Goal: Task Accomplishment & Management: Use online tool/utility

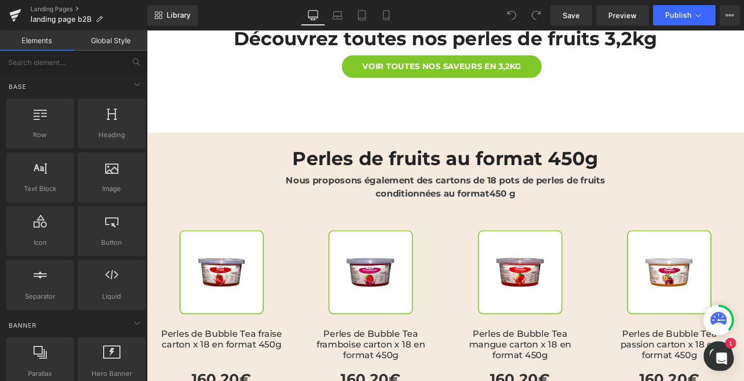
scroll to position [950, 0]
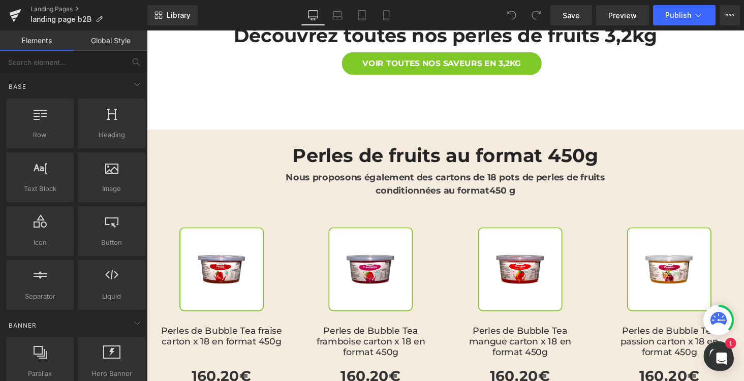
click at [381, 148] on h2 "Perles de fruits au format 450g" at bounding box center [454, 159] width 595 height 23
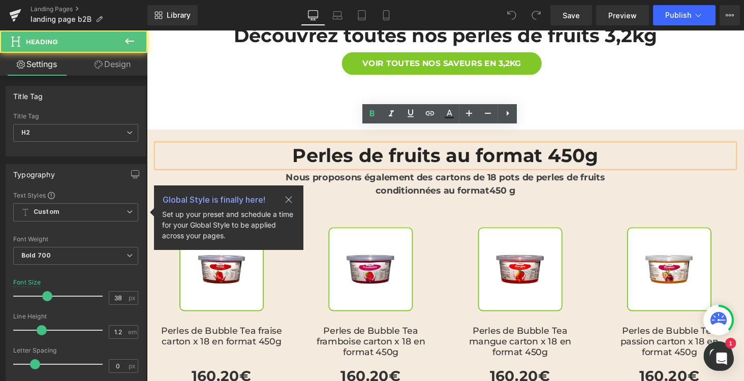
click at [359, 148] on h2 "Perles de fruits au format 450g" at bounding box center [454, 159] width 595 height 23
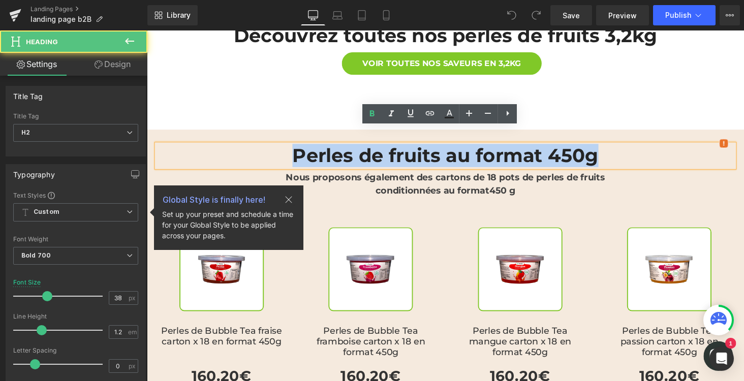
click at [359, 148] on h2 "Perles de fruits au format 450g" at bounding box center [454, 159] width 595 height 23
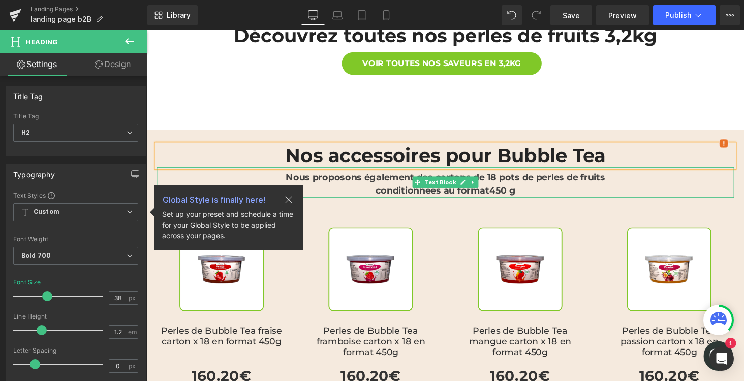
click at [346, 176] on strong "Nous proposons également des cartons de 18 pots de perles de fruits" at bounding box center [454, 181] width 329 height 11
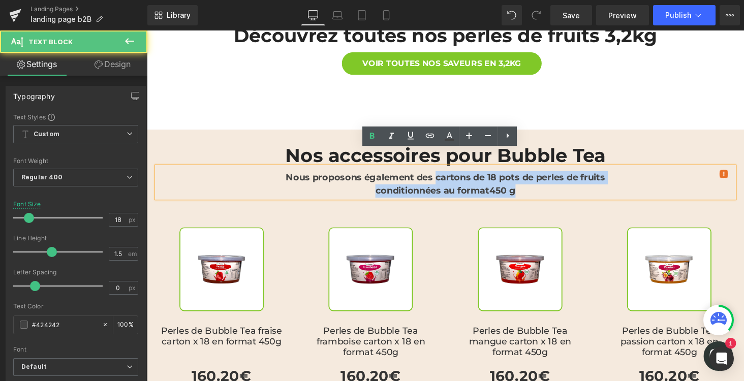
drag, startPoint x: 441, startPoint y: 164, endPoint x: 525, endPoint y: 174, distance: 85.5
click at [525, 174] on div "Nous proposons également des cartons de 18 pots de perles de fruits conditionné…" at bounding box center [454, 187] width 595 height 32
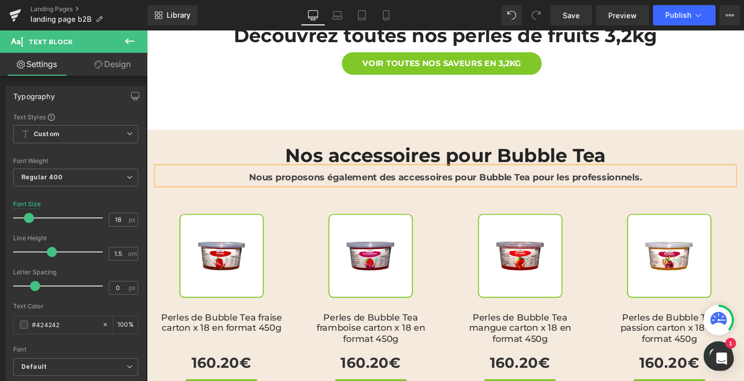
click at [658, 133] on div "Nos accessoires pour Bubble Tea Heading Nous proposons également des accessoire…" at bounding box center [454, 163] width 610 height 61
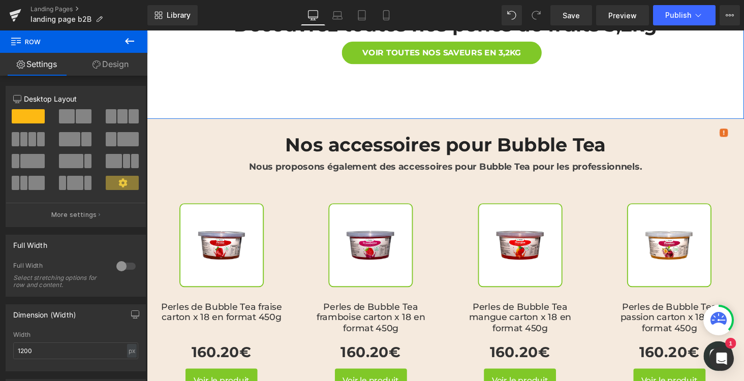
scroll to position [961, 0]
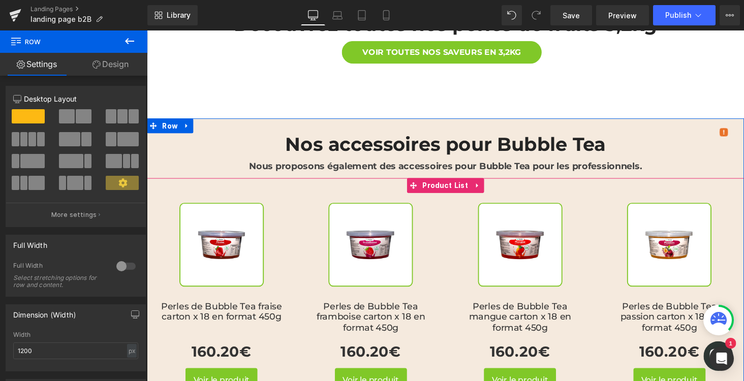
click at [447, 198] on div "Sale Off (P) Image Perles de Bubble Tea framboise carton x 18 en format 450g (P…" at bounding box center [378, 305] width 154 height 215
click at [441, 182] on span "Product List" at bounding box center [454, 189] width 53 height 15
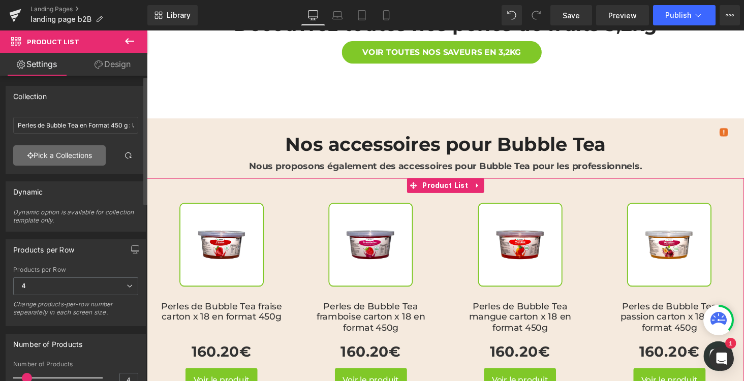
click at [53, 156] on link "Pick a Collections" at bounding box center [59, 155] width 92 height 20
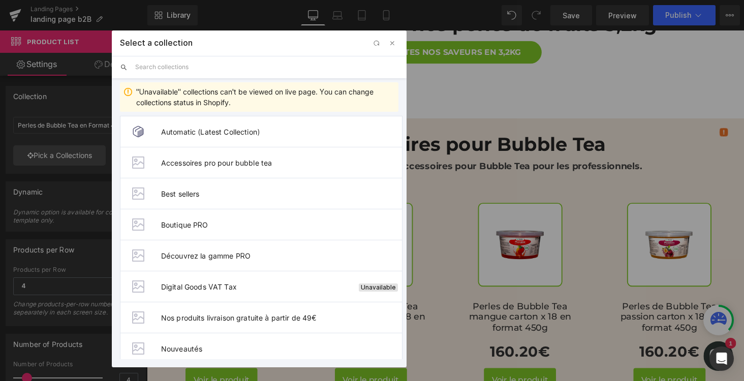
click at [152, 69] on input "text" at bounding box center [266, 67] width 263 height 22
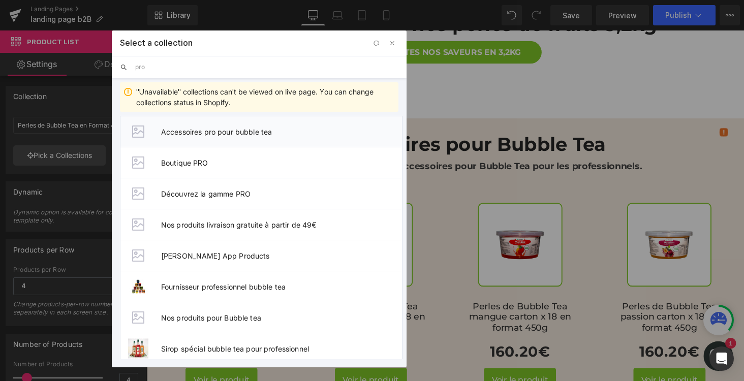
type input "pro"
click at [205, 136] on li "Accessoires pro pour bubble tea" at bounding box center [261, 131] width 283 height 31
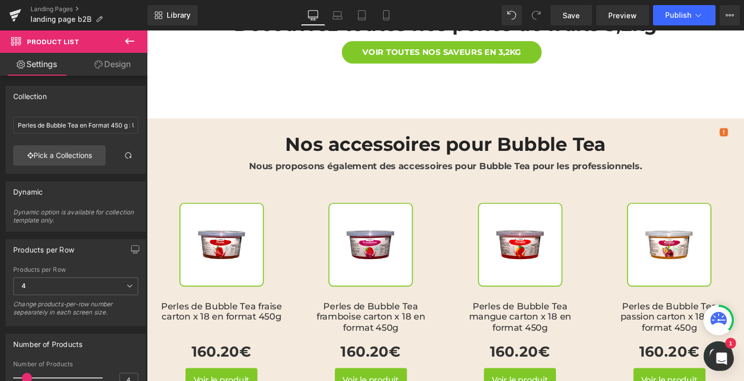
type input "Accessoires pro pour bubble tea"
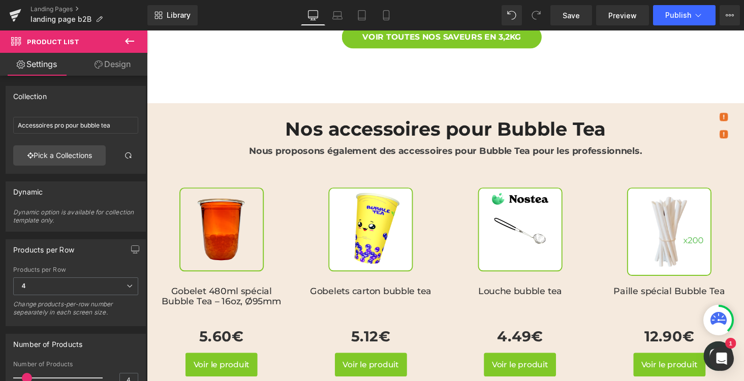
scroll to position [977, 0]
click at [662, 19] on button "Publish" at bounding box center [684, 15] width 63 height 20
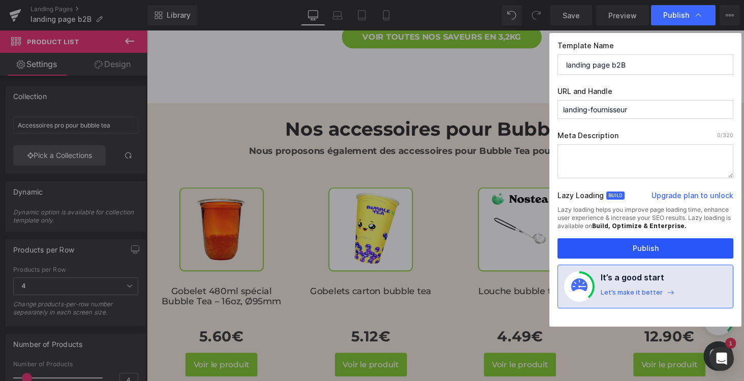
click at [574, 245] on button "Publish" at bounding box center [645, 248] width 176 height 20
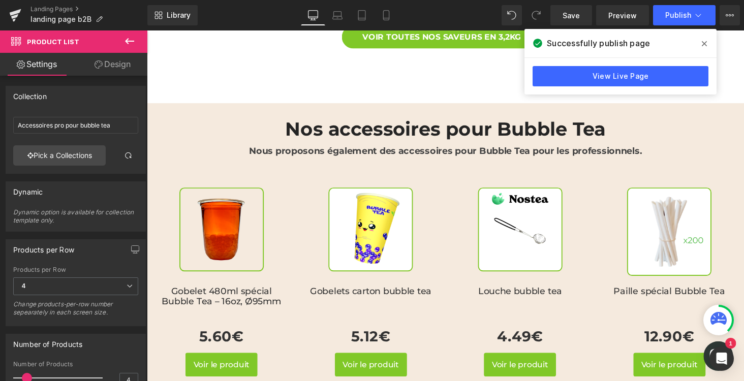
click at [670, 46] on div "Successfully publish page" at bounding box center [620, 43] width 192 height 28
click at [618, 77] on link "View Live Page" at bounding box center [621, 76] width 176 height 20
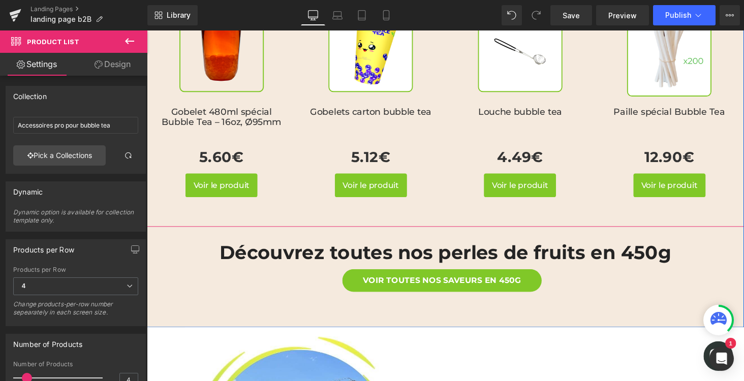
scroll to position [1166, 0]
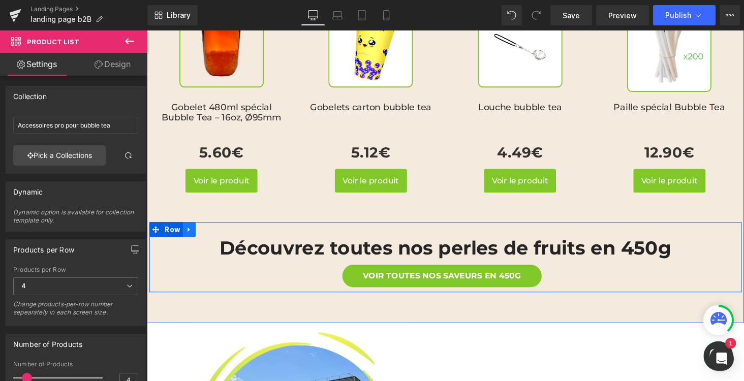
click at [190, 234] on icon at bounding box center [190, 236] width 2 height 5
click at [176, 228] on span "Row" at bounding box center [173, 235] width 21 height 15
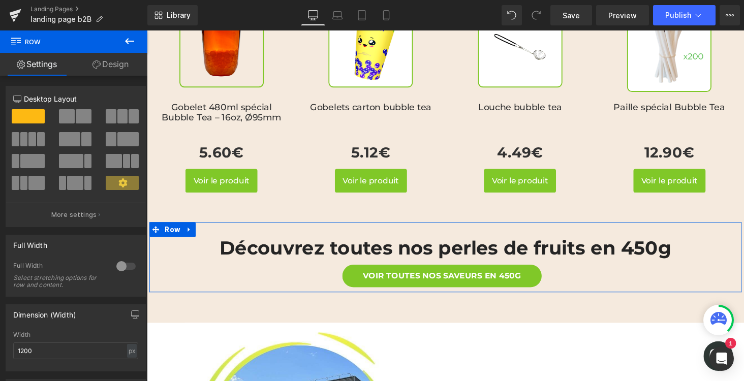
click at [110, 72] on link "Design" at bounding box center [111, 64] width 74 height 23
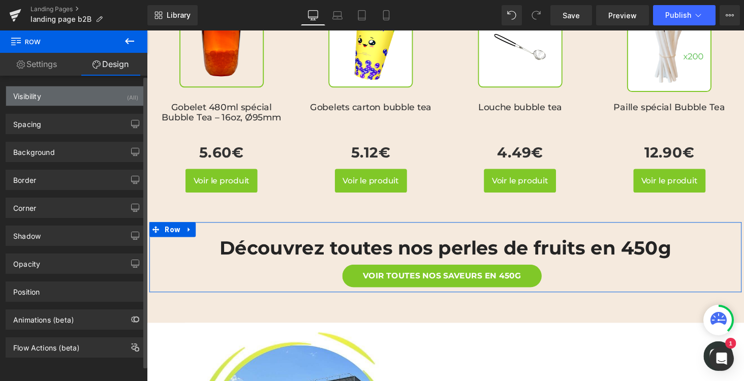
click at [71, 92] on div "Visibility (All)" at bounding box center [75, 95] width 139 height 19
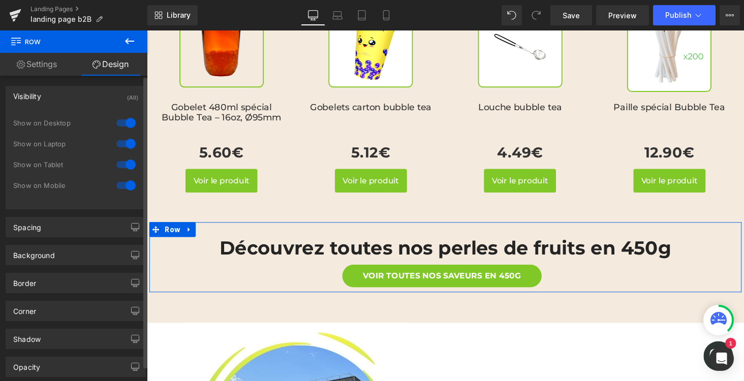
click at [114, 121] on div at bounding box center [126, 123] width 24 height 16
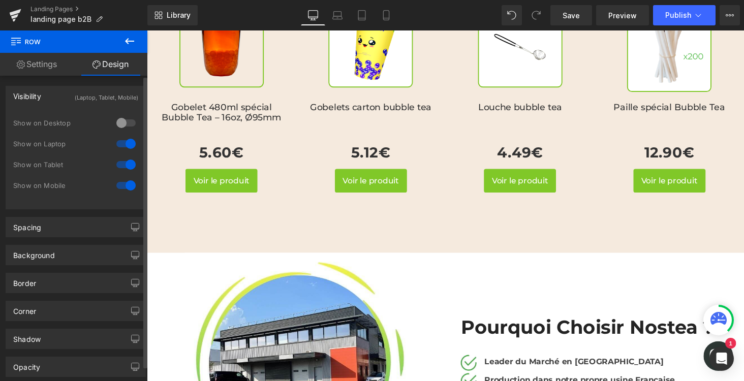
click at [116, 139] on div at bounding box center [126, 144] width 24 height 16
click at [121, 164] on div at bounding box center [126, 165] width 24 height 16
click at [121, 180] on div at bounding box center [126, 185] width 24 height 16
click at [127, 165] on div at bounding box center [126, 165] width 24 height 16
click at [126, 126] on div at bounding box center [126, 123] width 24 height 16
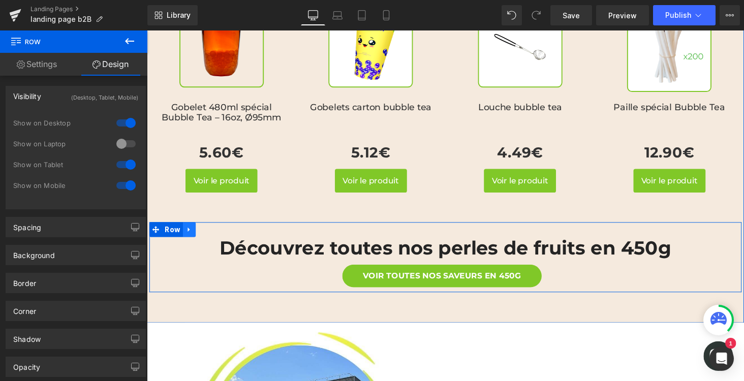
click at [191, 232] on icon at bounding box center [190, 236] width 7 height 8
click at [216, 228] on link at bounding box center [216, 235] width 13 height 15
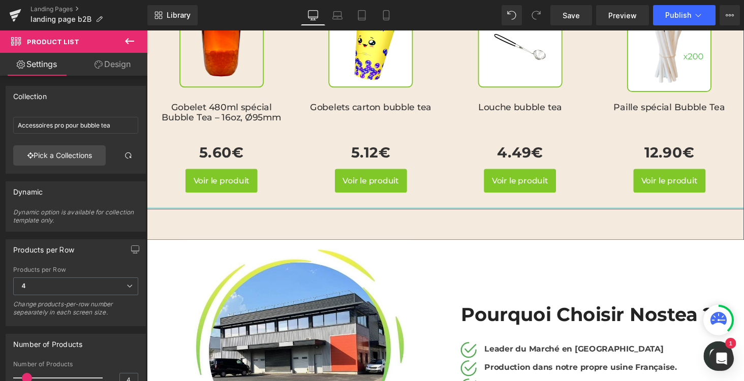
drag, startPoint x: 332, startPoint y: 205, endPoint x: 333, endPoint y: 192, distance: 13.3
click at [333, 192] on div "Sale Off (P) Image Gobelet 480ml spécial Bubble Tea – 16oz, Ø95mm" at bounding box center [454, 97] width 615 height 238
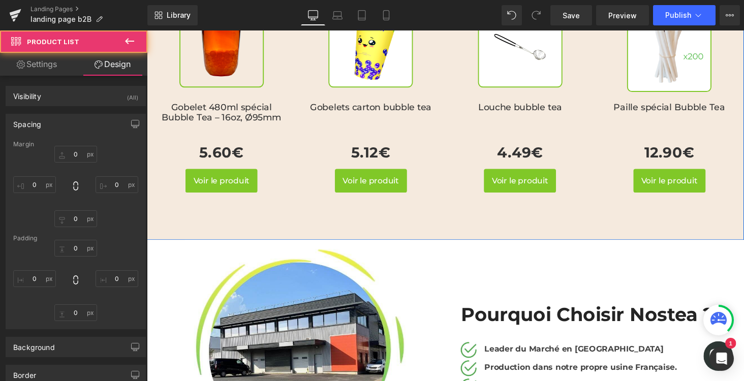
type input "0"
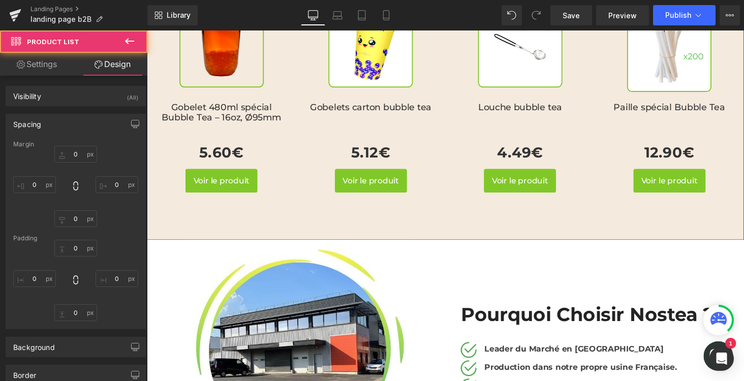
type input "0"
type input "4"
type input "0"
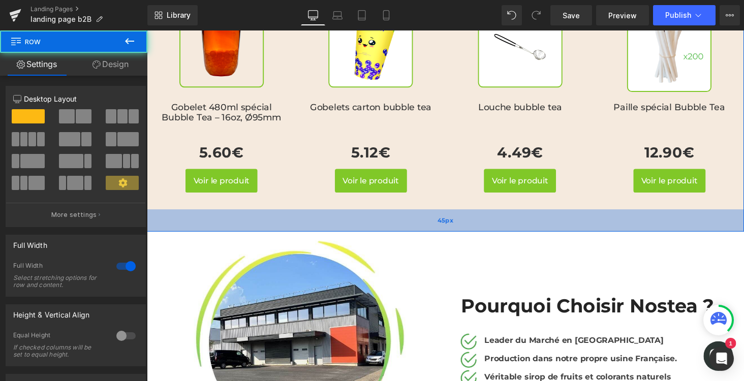
drag, startPoint x: 354, startPoint y: 228, endPoint x: 354, endPoint y: 220, distance: 8.7
click at [354, 220] on div "45px" at bounding box center [454, 226] width 615 height 23
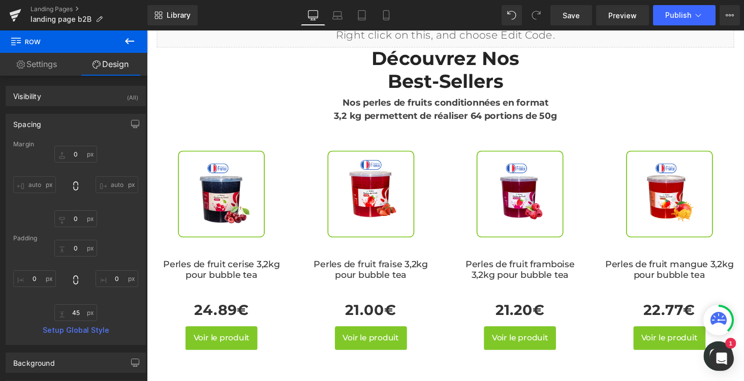
scroll to position [573, 0]
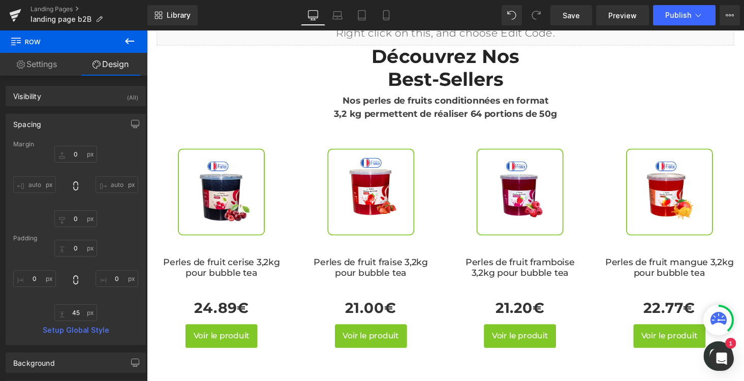
click at [233, 159] on img at bounding box center [223, 196] width 89 height 89
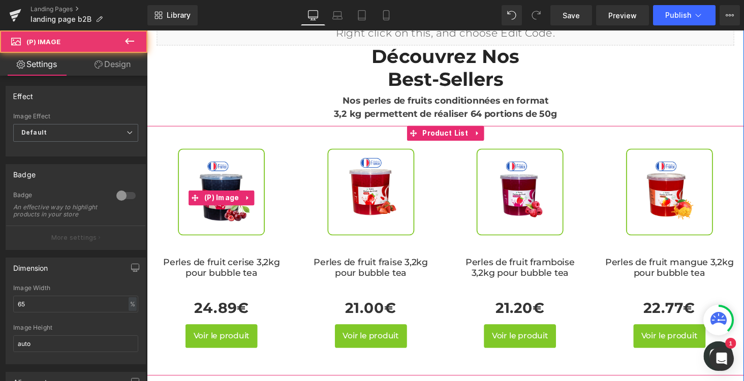
click at [233, 159] on img at bounding box center [223, 196] width 89 height 89
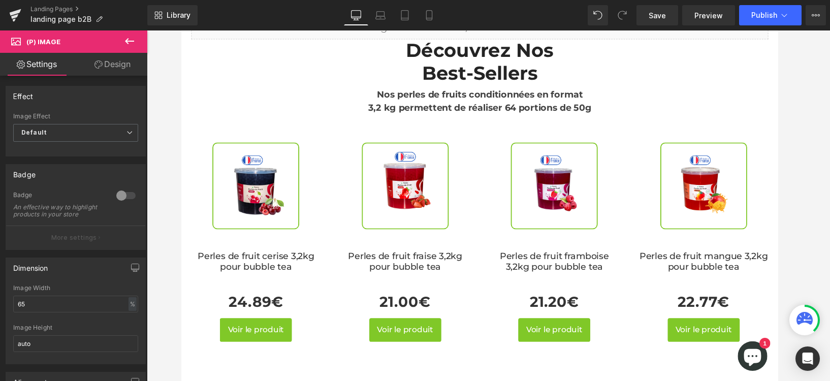
scroll to position [568, 0]
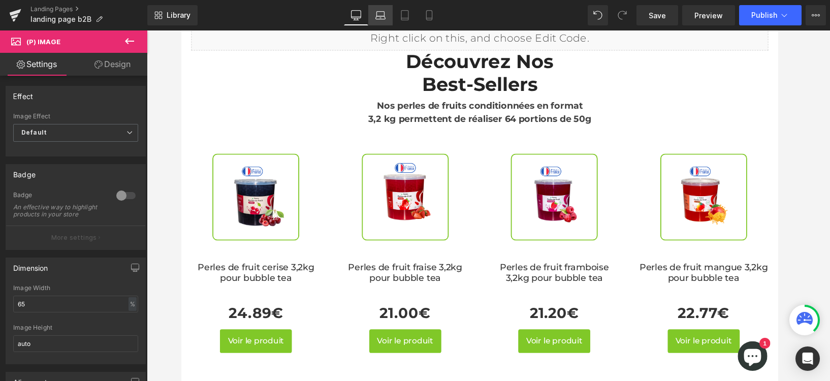
click at [379, 18] on icon at bounding box center [381, 15] width 10 height 10
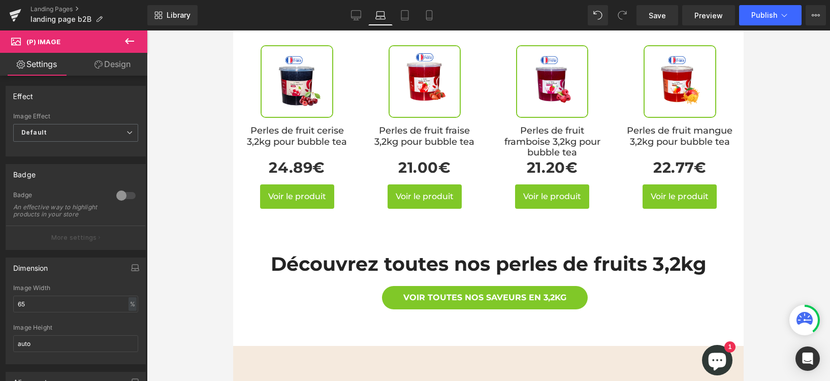
scroll to position [457, 0]
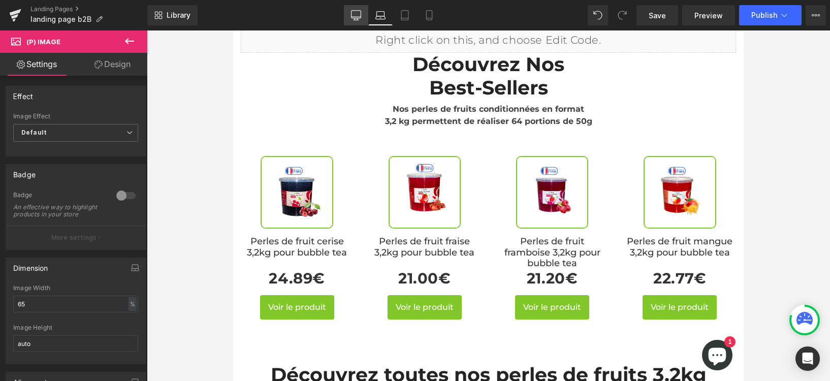
click at [355, 16] on icon at bounding box center [356, 15] width 10 height 10
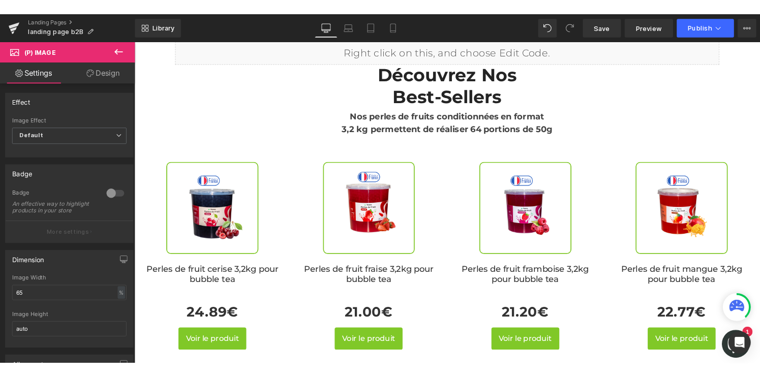
scroll to position [568, 0]
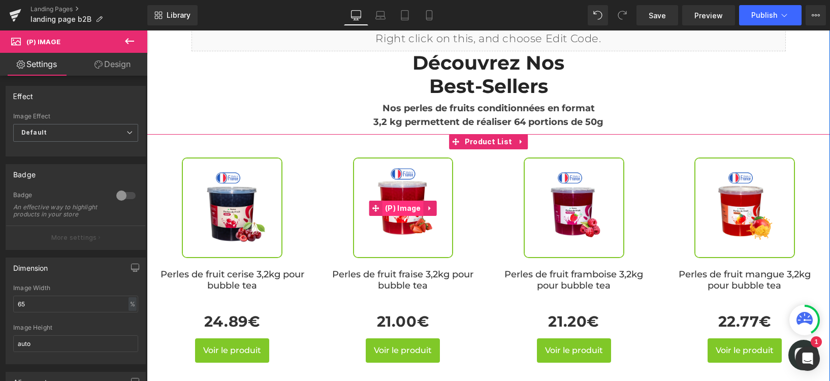
click at [394, 201] on span "(P) Image" at bounding box center [403, 208] width 41 height 15
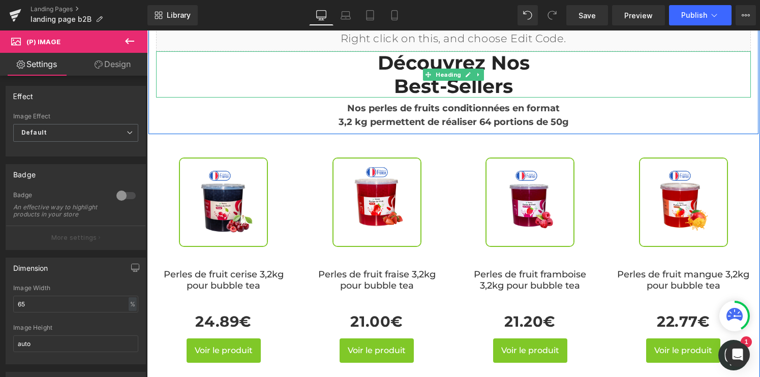
click at [291, 75] on h2 "Best-Sellers" at bounding box center [453, 86] width 595 height 23
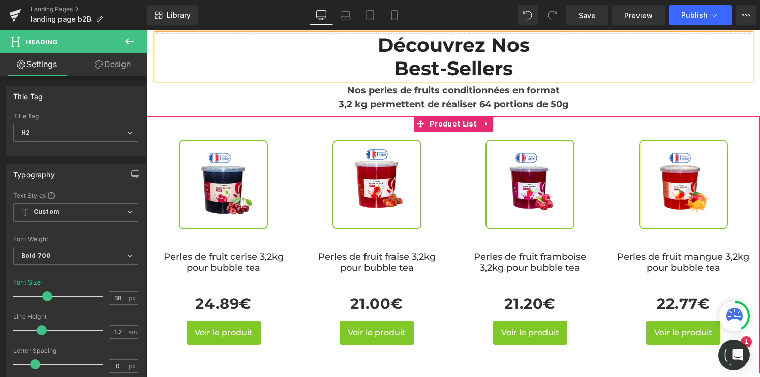
scroll to position [585, 0]
click at [244, 140] on img at bounding box center [223, 184] width 89 height 89
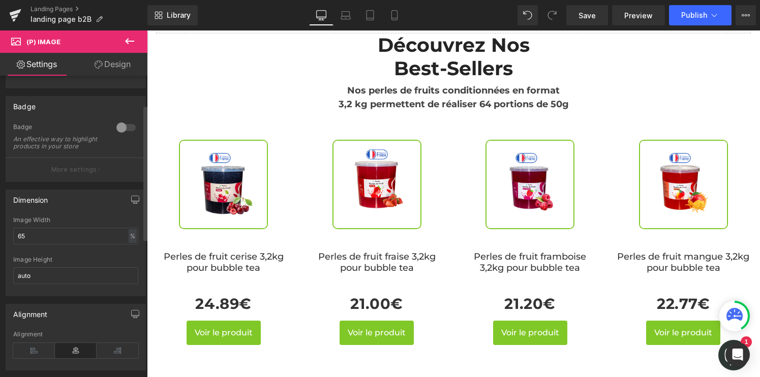
scroll to position [75, 0]
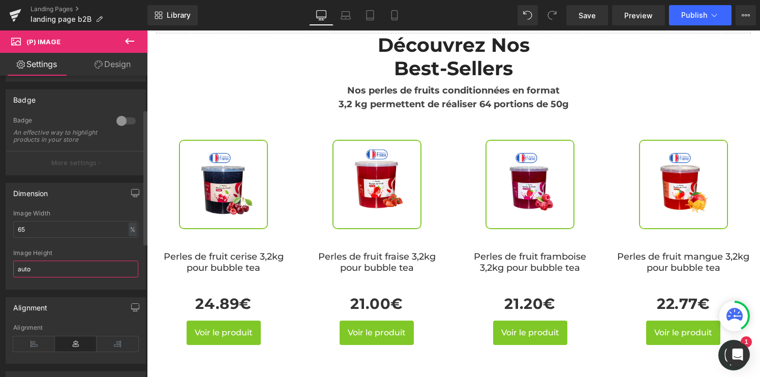
click at [45, 274] on input "auto" at bounding box center [75, 269] width 125 height 17
click at [123, 277] on input "auto" at bounding box center [75, 269] width 125 height 17
click at [137, 272] on div "65% Image Width 65 % % px auto Image Height auto" at bounding box center [75, 249] width 139 height 79
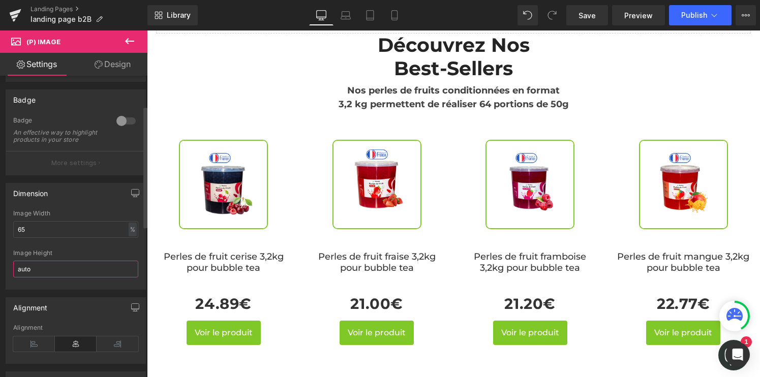
click at [89, 274] on input "auto" at bounding box center [75, 269] width 125 height 17
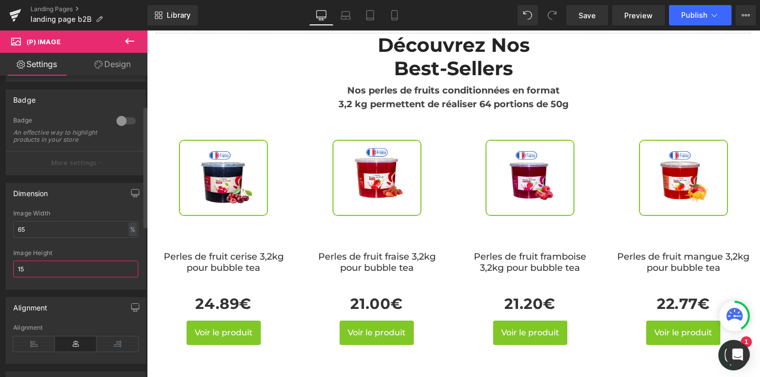
type input "1"
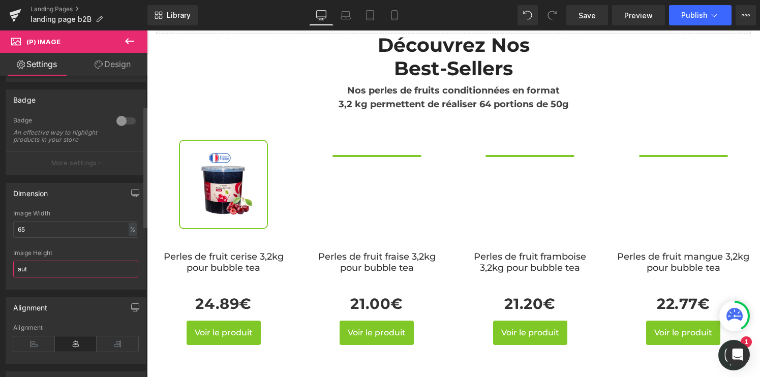
type input "auto"
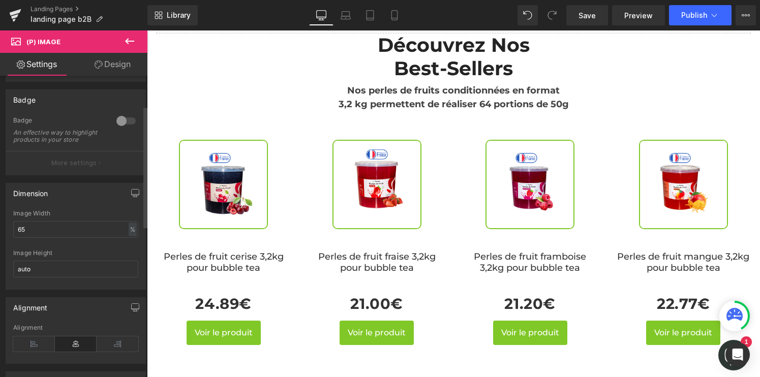
click at [95, 250] on div at bounding box center [75, 246] width 125 height 7
click at [130, 236] on div "%" at bounding box center [133, 230] width 8 height 14
click at [128, 267] on li "px" at bounding box center [131, 260] width 13 height 15
type input "175.18"
click at [77, 250] on div at bounding box center [75, 246] width 125 height 7
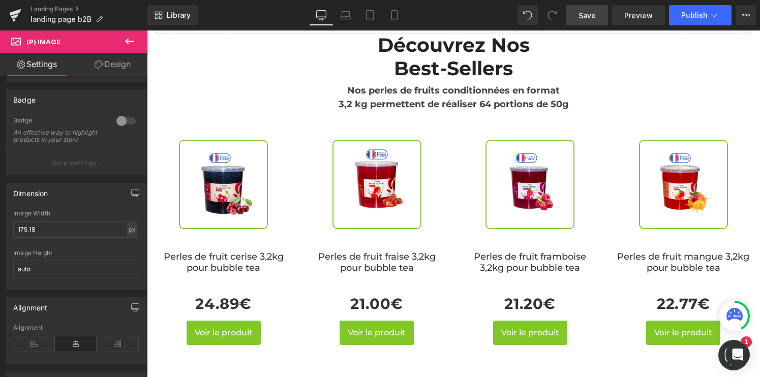
click at [588, 22] on link "Save" at bounding box center [587, 15] width 42 height 20
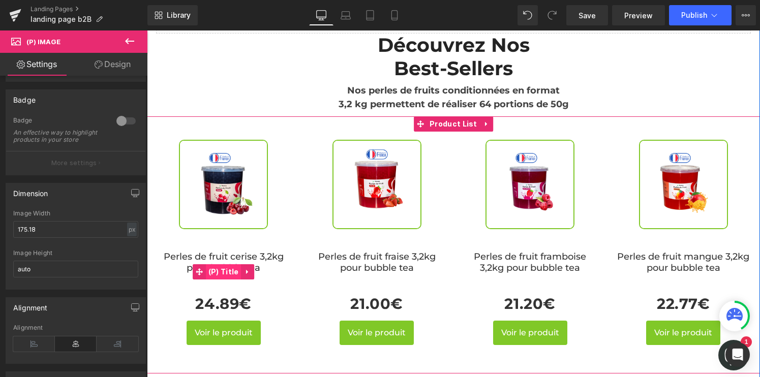
click at [206, 264] on span "(P) Title" at bounding box center [224, 271] width 36 height 15
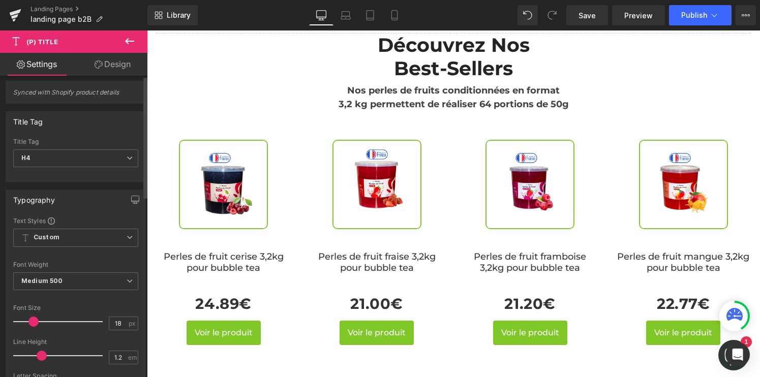
scroll to position [0, 0]
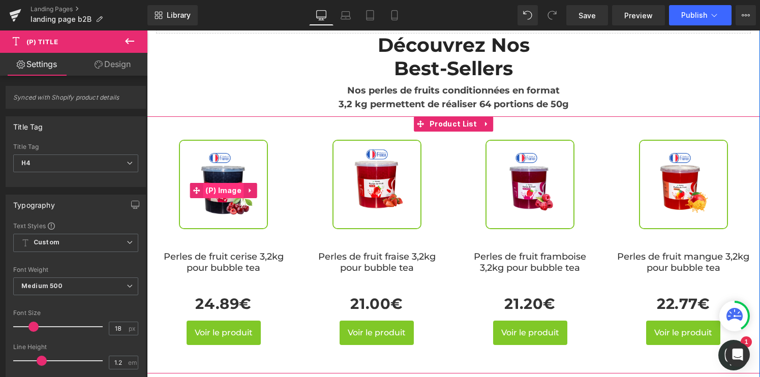
click at [210, 183] on span "(P) Image" at bounding box center [223, 190] width 41 height 15
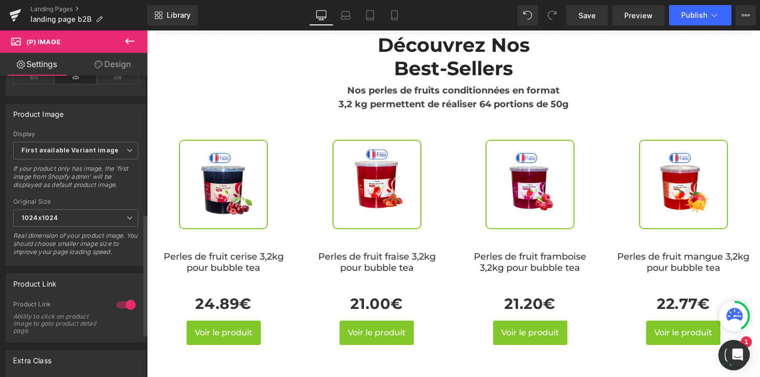
scroll to position [343, 0]
click at [81, 215] on span "1024x1024" at bounding box center [75, 218] width 125 height 18
click at [81, 195] on div "If your product only has image, the 'first image from Shopify admin' will be di…" at bounding box center [75, 179] width 125 height 31
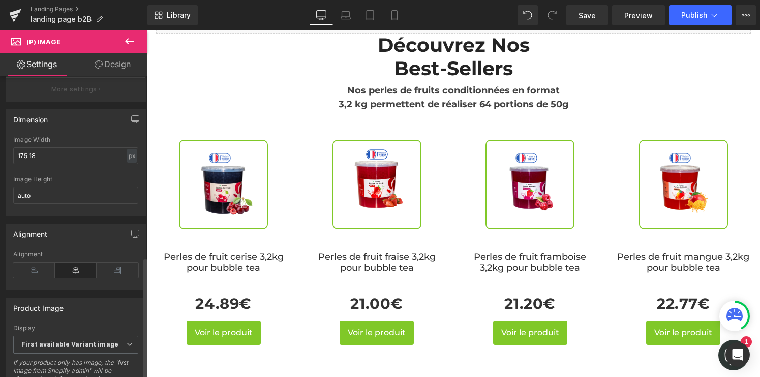
scroll to position [0, 0]
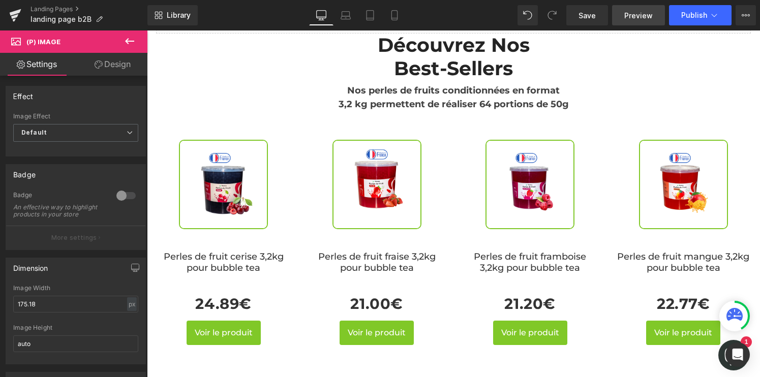
click at [641, 15] on span "Preview" at bounding box center [638, 15] width 28 height 11
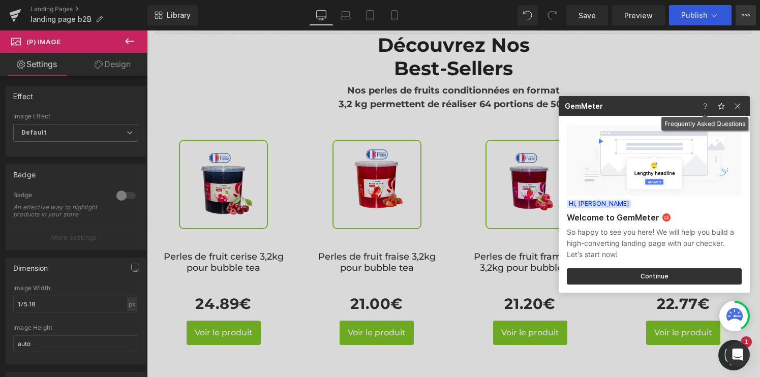
click at [736, 111] on img at bounding box center [737, 106] width 12 height 12
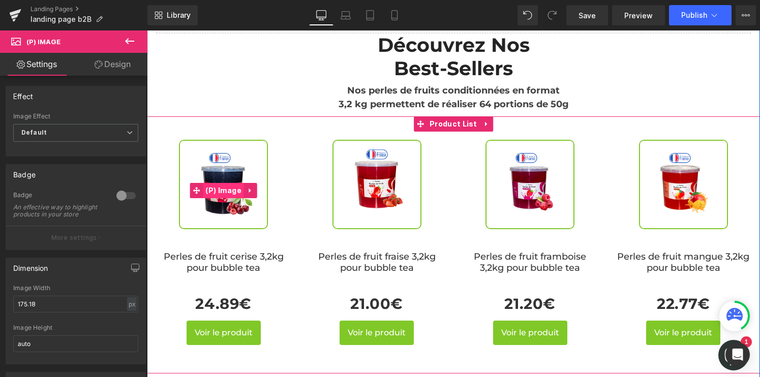
click at [209, 183] on span "(P) Image" at bounding box center [223, 190] width 41 height 15
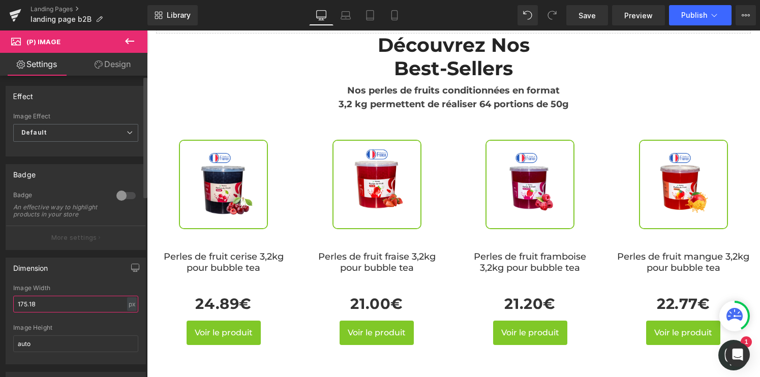
click at [24, 312] on input "175.18" at bounding box center [75, 304] width 125 height 17
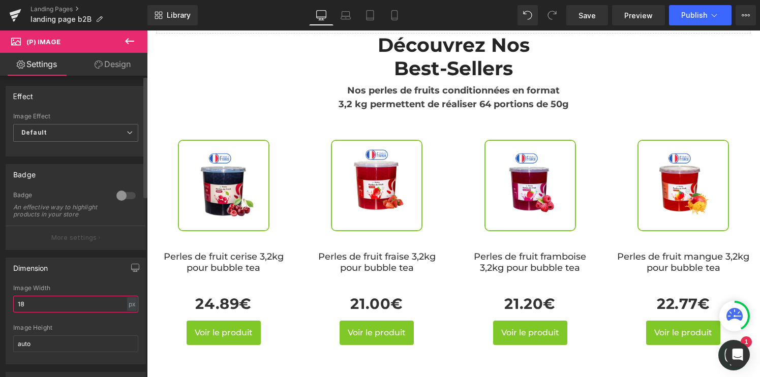
type input "1"
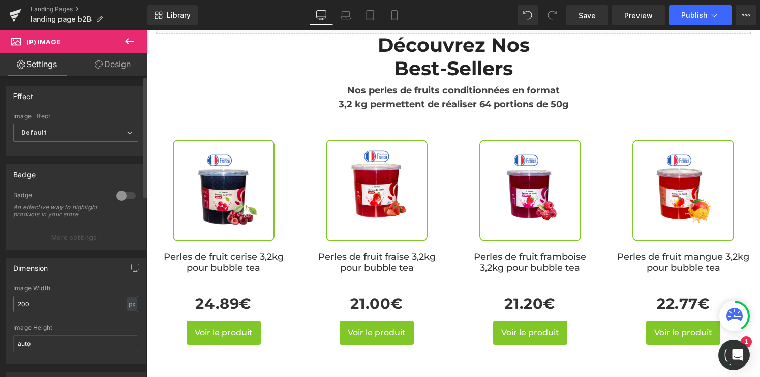
type input "200"
click at [79, 273] on div "Dimension" at bounding box center [75, 267] width 139 height 19
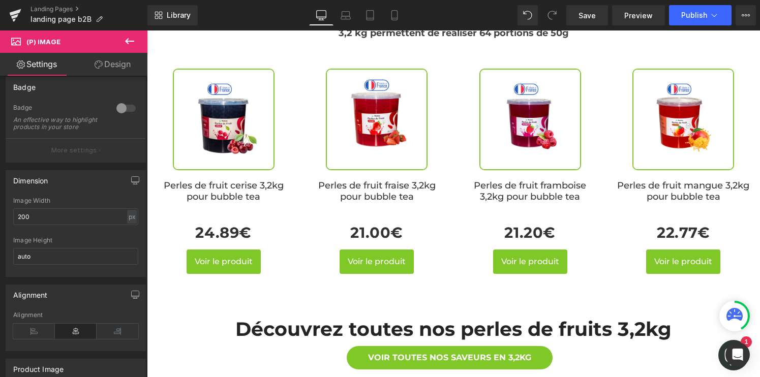
scroll to position [529, 0]
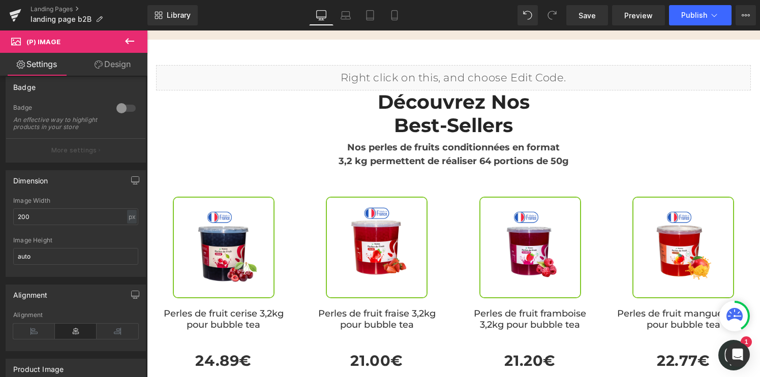
click at [432, 173] on div "Sale Off (P) Image Perles de fruit cerise 3,2kg pour bubble tea (P) Title 24.89…" at bounding box center [453, 294] width 613 height 242
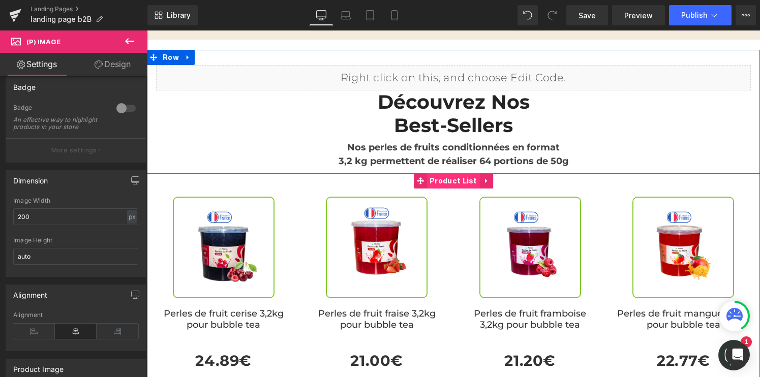
click at [441, 173] on span "Product List" at bounding box center [453, 180] width 53 height 15
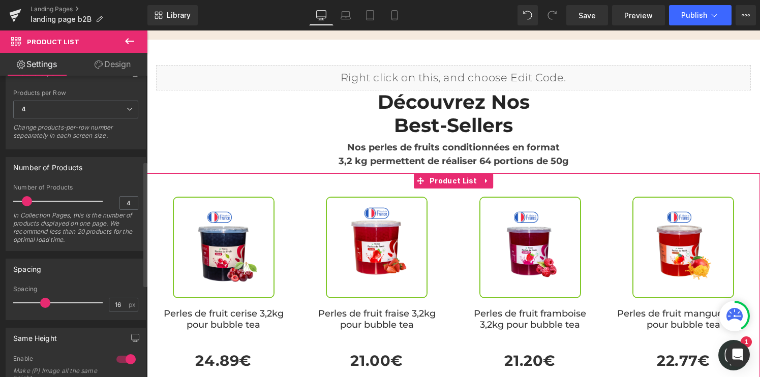
scroll to position [208, 0]
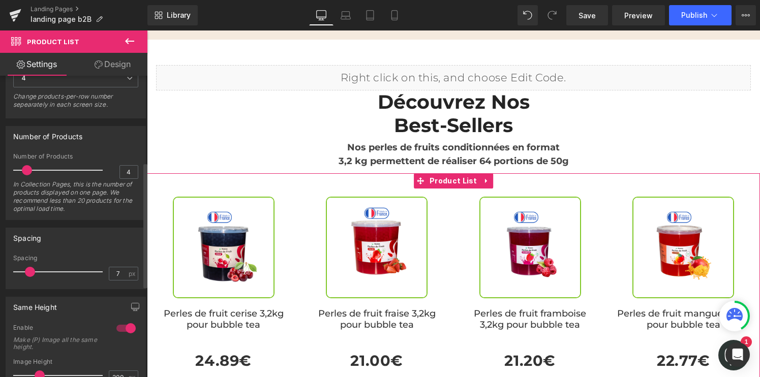
drag, startPoint x: 42, startPoint y: 269, endPoint x: 27, endPoint y: 269, distance: 15.3
click at [27, 269] on span at bounding box center [30, 272] width 10 height 10
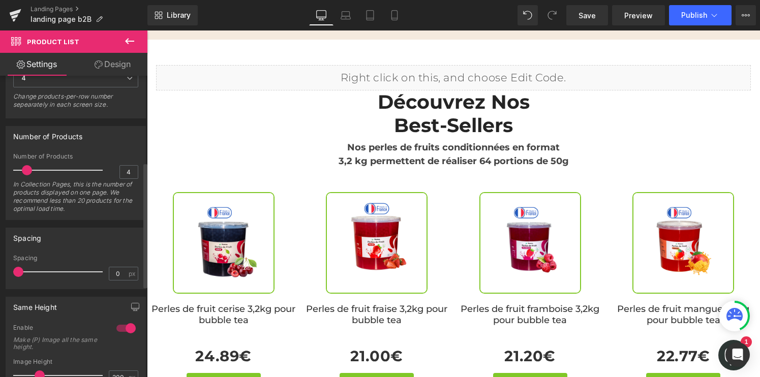
drag, startPoint x: 27, startPoint y: 270, endPoint x: 11, endPoint y: 270, distance: 16.3
click at [11, 270] on div "0px Spacing 0 px" at bounding box center [75, 272] width 139 height 34
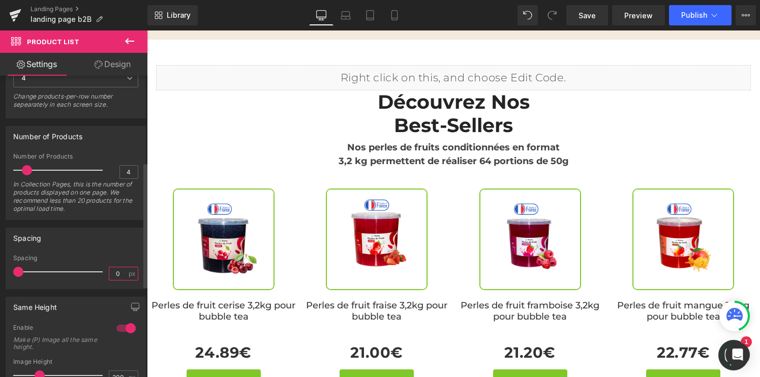
click at [109, 274] on input "0" at bounding box center [118, 273] width 18 height 13
type input "10"
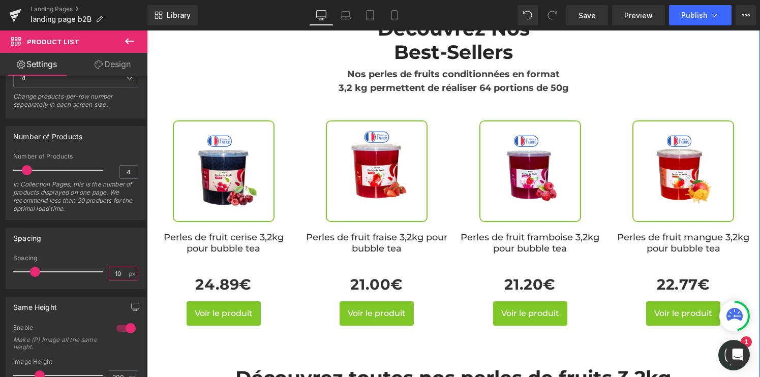
scroll to position [605, 0]
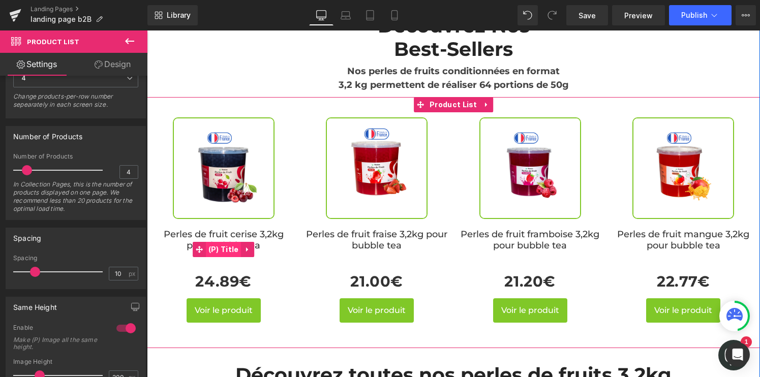
click at [224, 242] on span "(P) Title" at bounding box center [224, 249] width 36 height 15
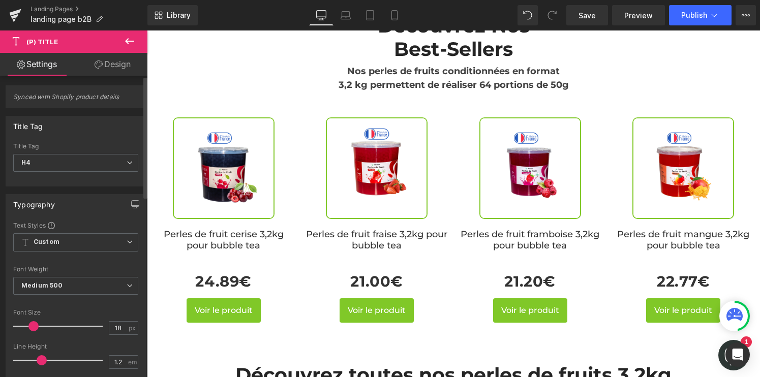
scroll to position [0, 0]
click at [116, 69] on link "Design" at bounding box center [113, 64] width 74 height 23
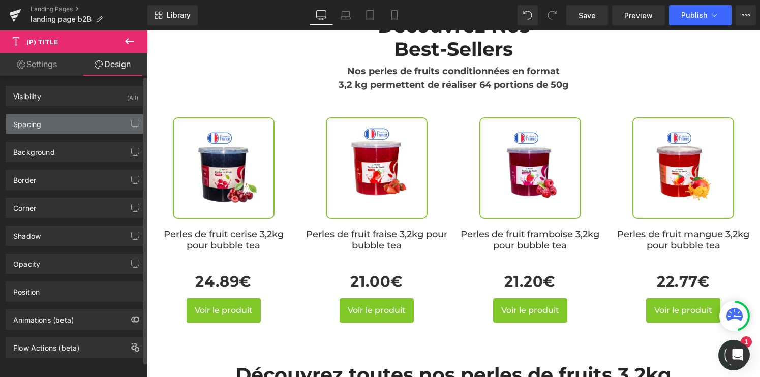
click at [61, 122] on div "Spacing" at bounding box center [75, 123] width 139 height 19
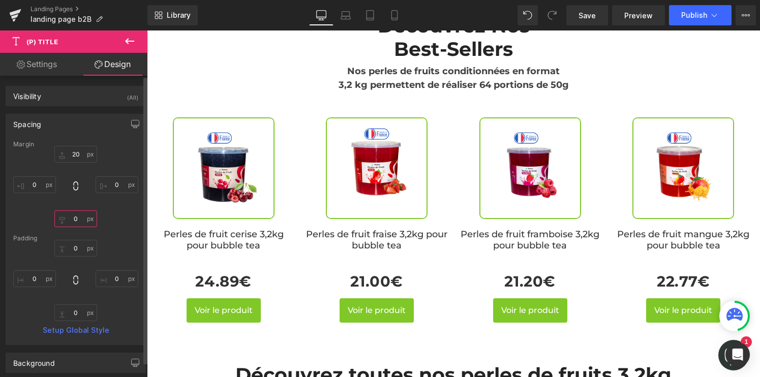
click at [70, 218] on input "0" at bounding box center [75, 218] width 43 height 17
type input "-10"
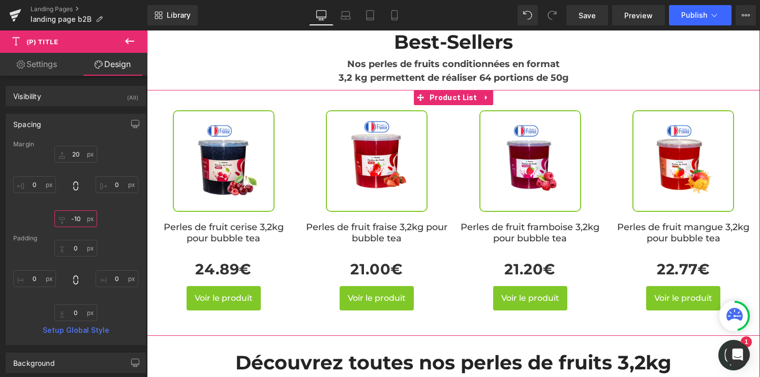
scroll to position [592, 0]
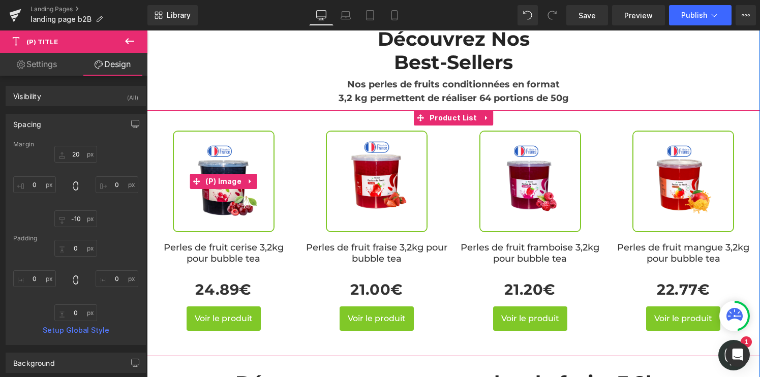
click at [227, 147] on img at bounding box center [224, 182] width 102 height 102
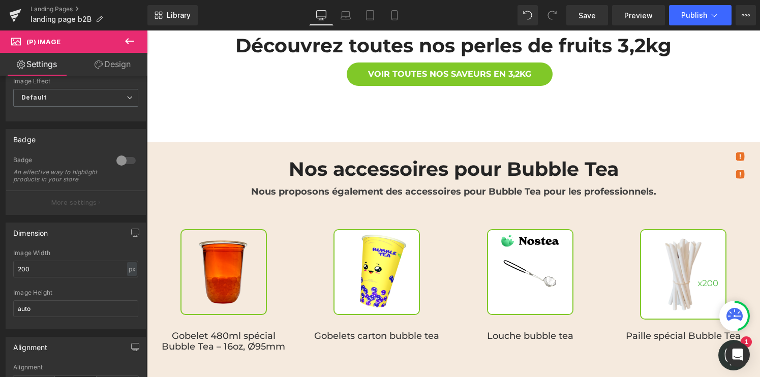
scroll to position [929, 0]
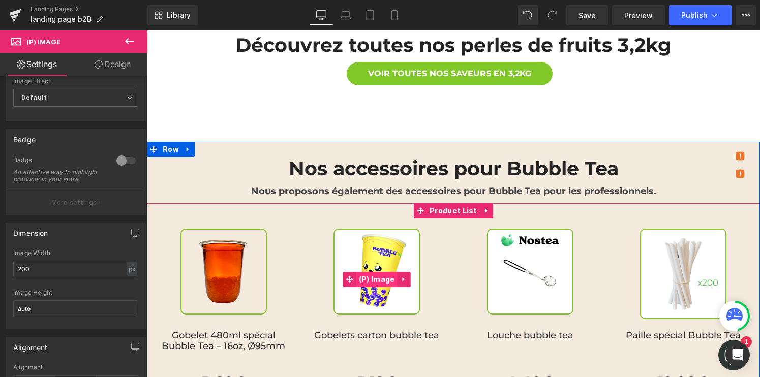
click at [362, 272] on span "(P) Image" at bounding box center [376, 279] width 41 height 15
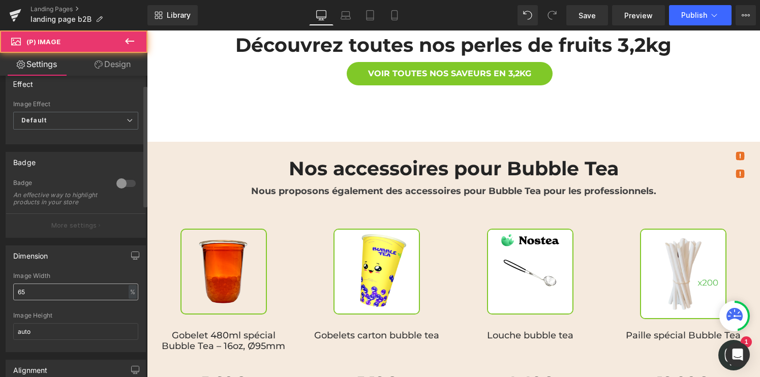
scroll to position [27, 0]
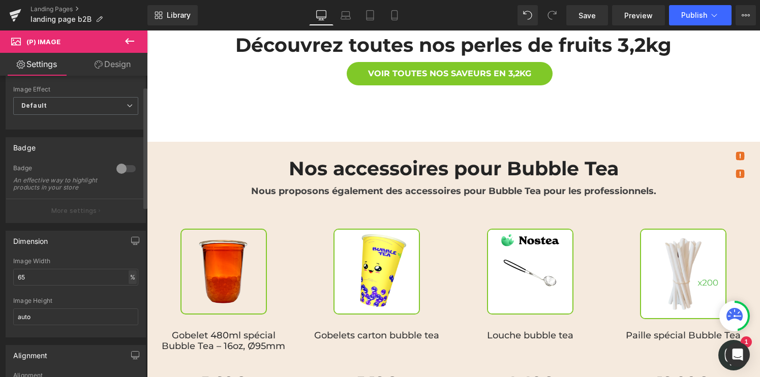
click at [129, 284] on div "%" at bounding box center [133, 277] width 8 height 14
click at [127, 312] on li "px" at bounding box center [131, 307] width 13 height 15
click at [34, 285] on input "65" at bounding box center [75, 277] width 125 height 17
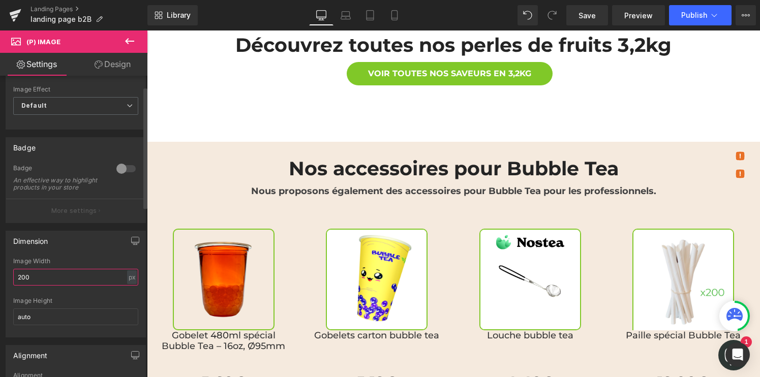
type input "200"
click at [82, 251] on div "Dimension" at bounding box center [75, 240] width 139 height 19
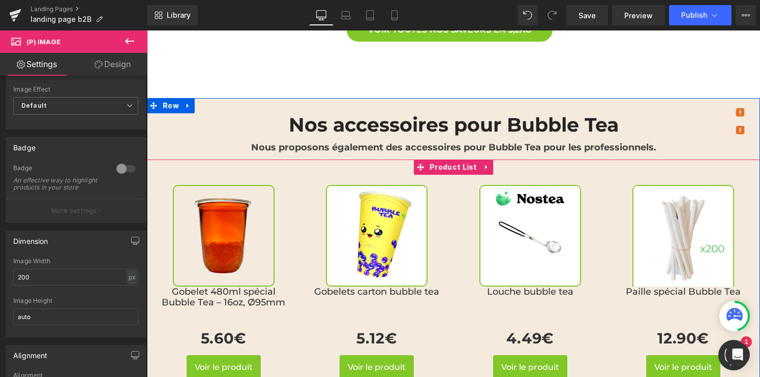
scroll to position [974, 0]
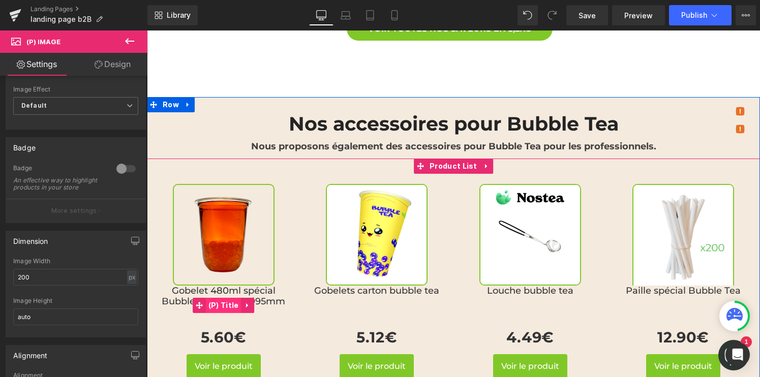
click at [212, 298] on span "(P) Title" at bounding box center [224, 305] width 36 height 15
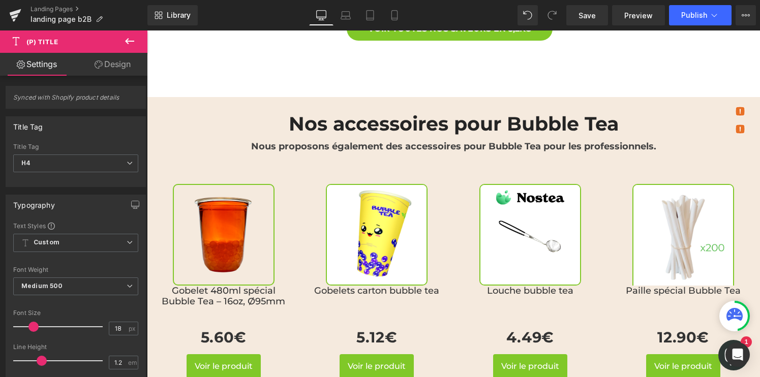
click at [107, 68] on link "Design" at bounding box center [113, 64] width 74 height 23
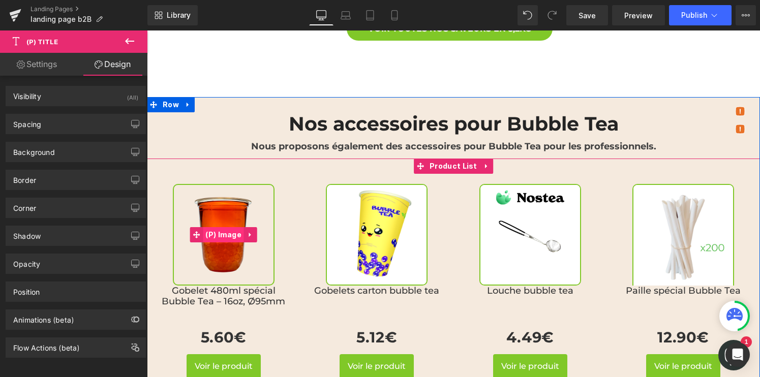
click at [220, 227] on span "(P) Image" at bounding box center [223, 234] width 41 height 15
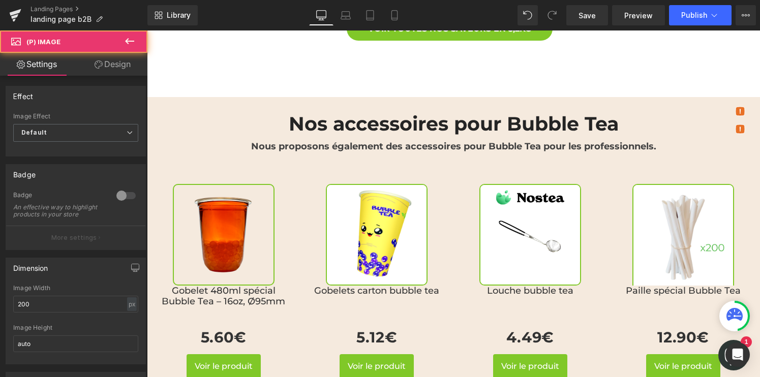
click at [113, 70] on link "Design" at bounding box center [113, 64] width 74 height 23
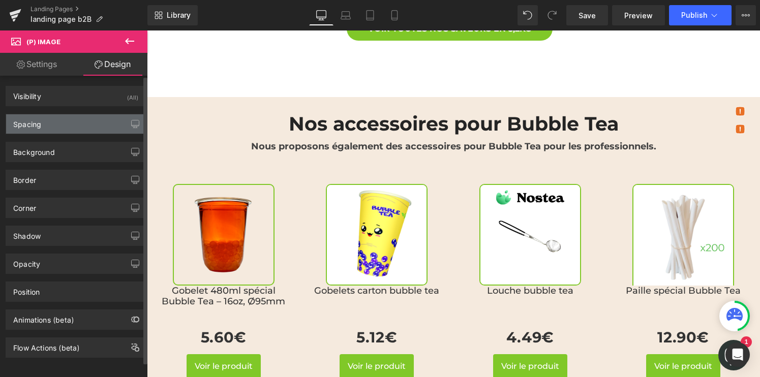
click at [66, 122] on div "Spacing" at bounding box center [75, 123] width 139 height 19
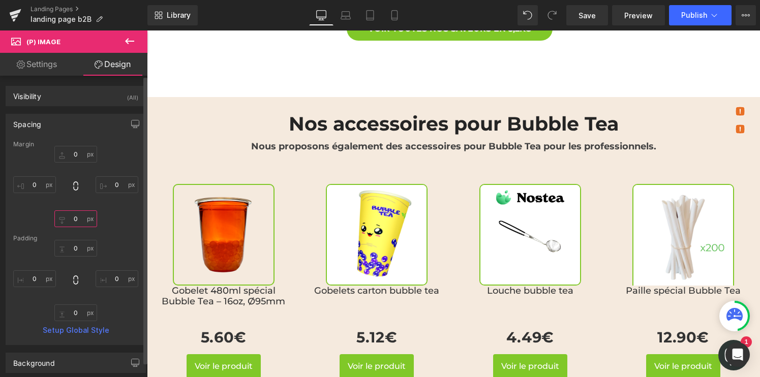
click at [70, 220] on input "0" at bounding box center [75, 218] width 43 height 17
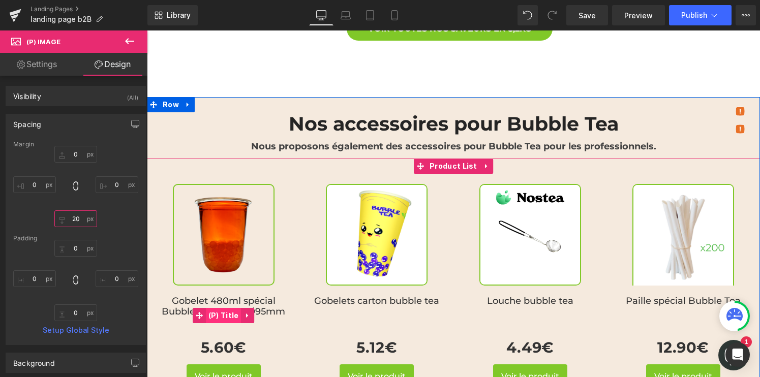
type input "20"
click at [209, 308] on span "(P) Title" at bounding box center [224, 315] width 36 height 15
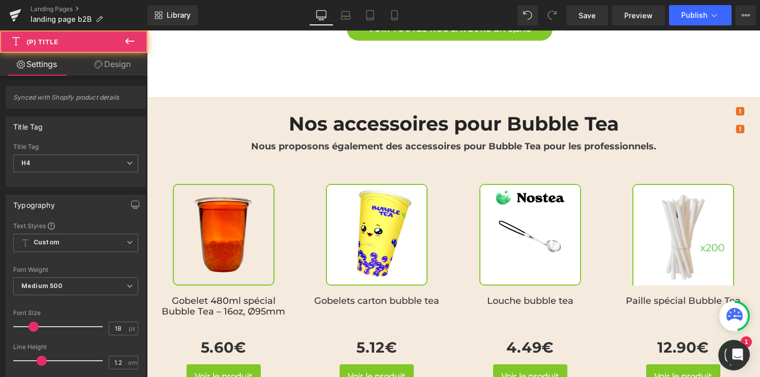
click at [104, 63] on link "Design" at bounding box center [113, 64] width 74 height 23
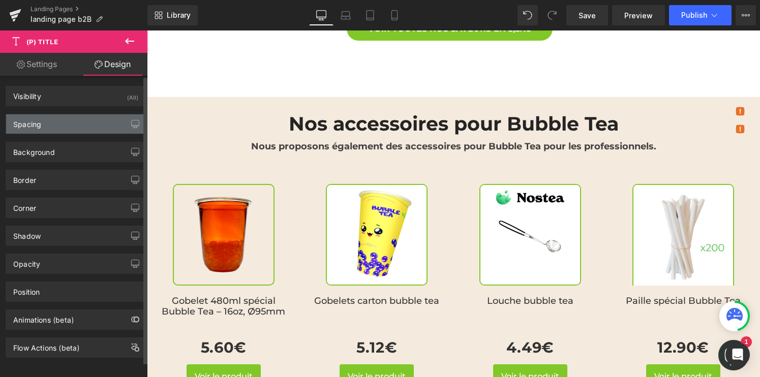
click at [43, 125] on div "Spacing" at bounding box center [75, 123] width 139 height 19
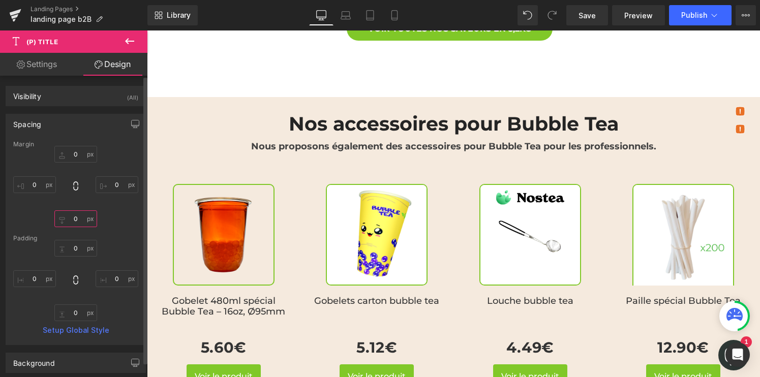
click at [70, 219] on input "text" at bounding box center [75, 218] width 43 height 17
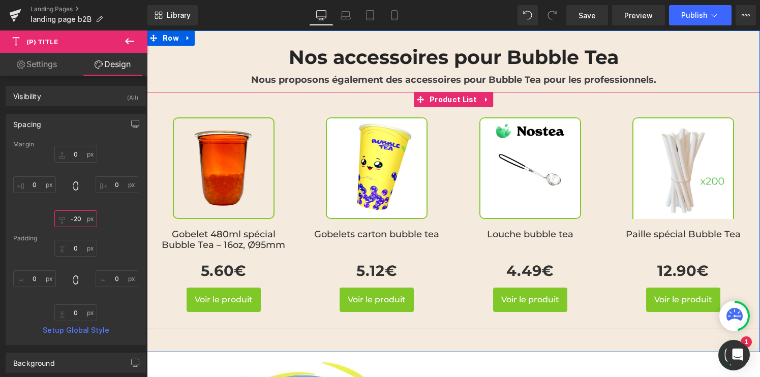
scroll to position [1040, 0]
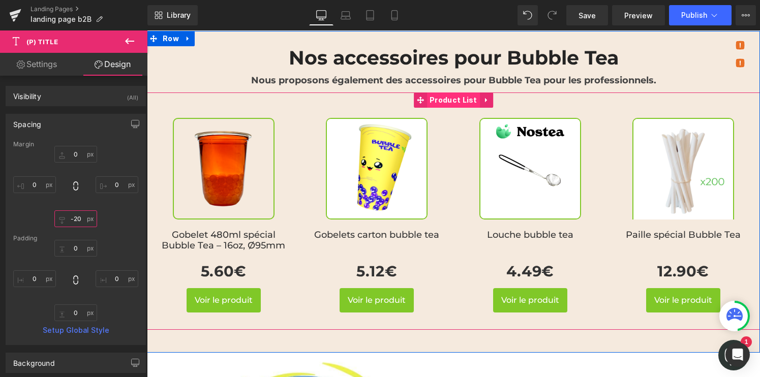
type input "-20"
click at [445, 92] on span "Product List" at bounding box center [453, 99] width 53 height 15
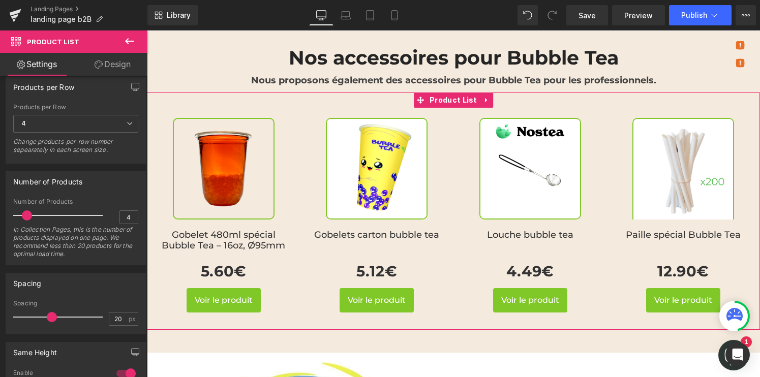
scroll to position [235, 0]
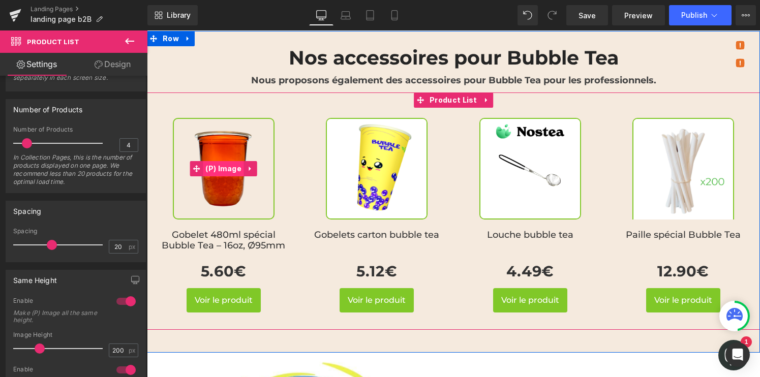
click at [219, 161] on span "(P) Image" at bounding box center [223, 168] width 41 height 15
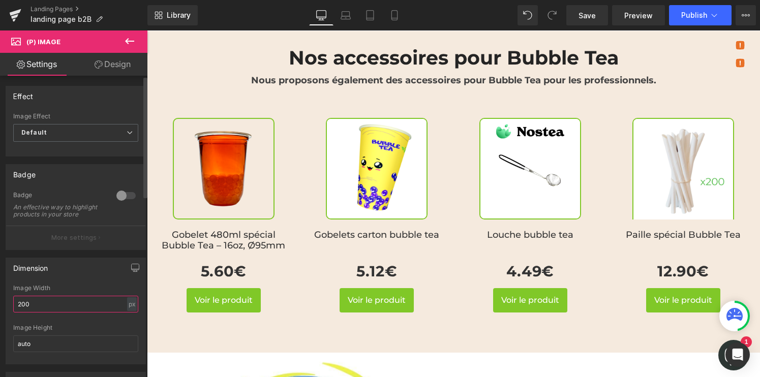
click at [31, 306] on input "200" at bounding box center [75, 304] width 125 height 17
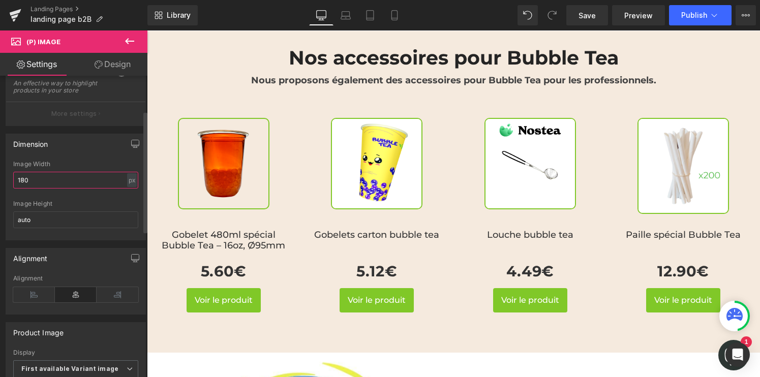
scroll to position [67, 0]
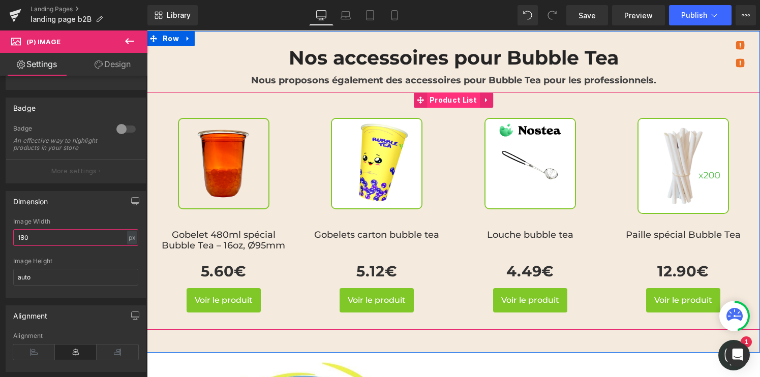
type input "180"
click at [434, 92] on span "Product List" at bounding box center [453, 99] width 53 height 15
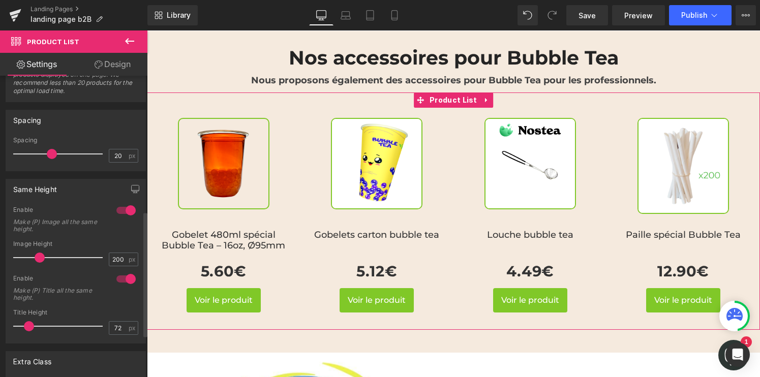
scroll to position [326, 0]
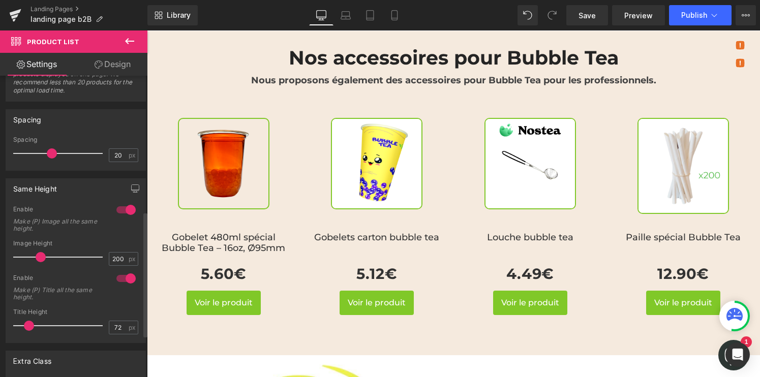
click at [38, 257] on span at bounding box center [41, 257] width 10 height 10
click at [120, 209] on div at bounding box center [126, 210] width 24 height 16
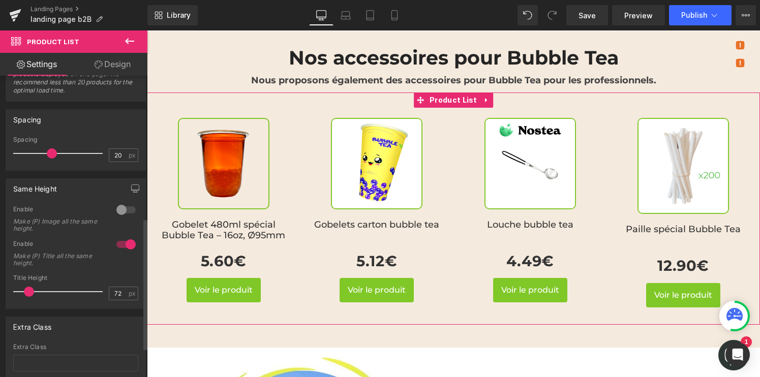
click at [117, 210] on div at bounding box center [126, 210] width 24 height 16
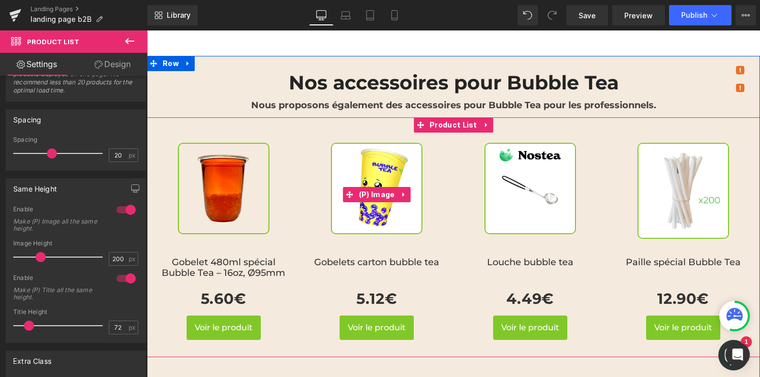
scroll to position [1031, 0]
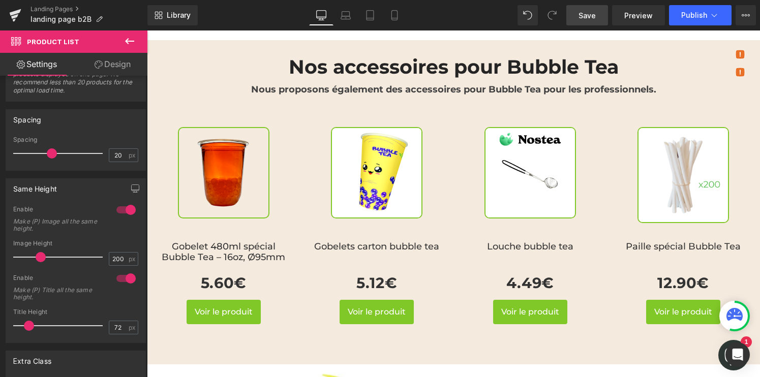
click at [583, 16] on span "Save" at bounding box center [586, 15] width 17 height 11
click at [688, 21] on button "Publish" at bounding box center [700, 15] width 63 height 20
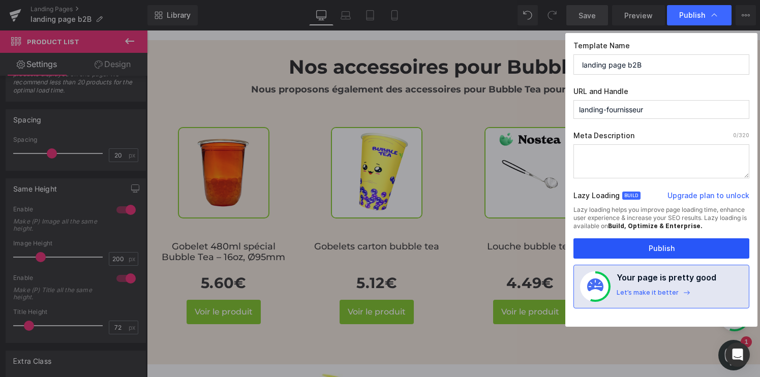
click at [612, 245] on button "Publish" at bounding box center [661, 248] width 176 height 20
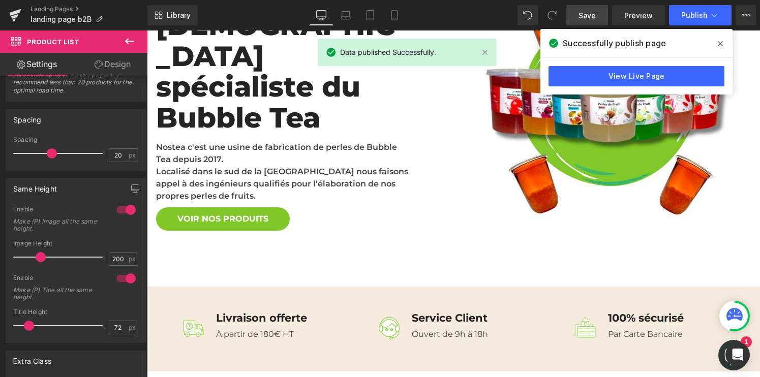
scroll to position [0, 0]
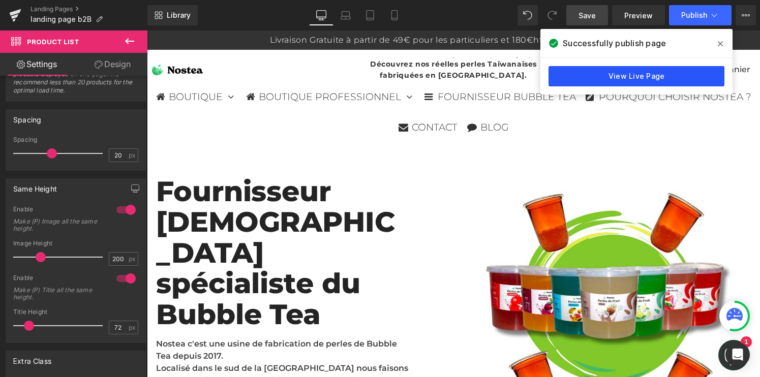
click at [653, 77] on link "View Live Page" at bounding box center [636, 76] width 176 height 20
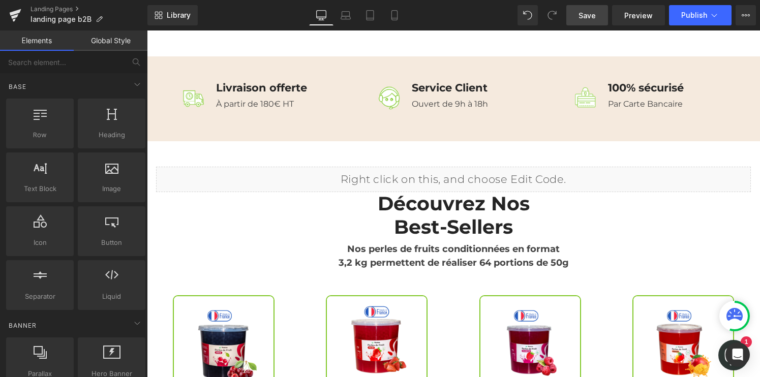
scroll to position [432, 0]
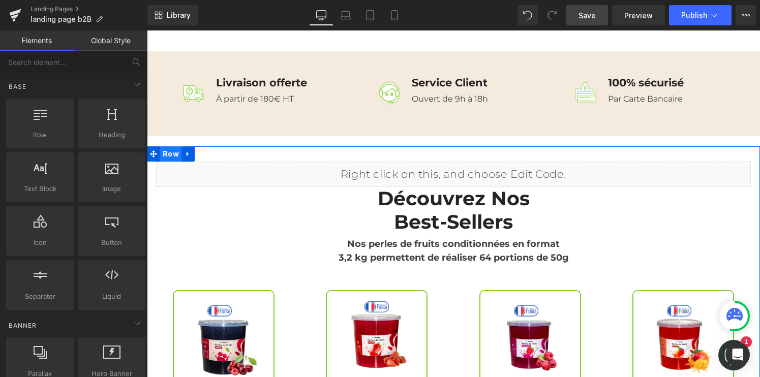
click at [170, 146] on span "Row" at bounding box center [170, 153] width 21 height 15
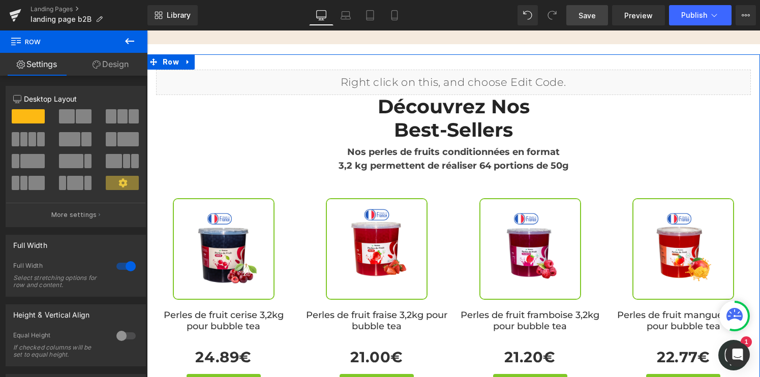
scroll to position [413, 0]
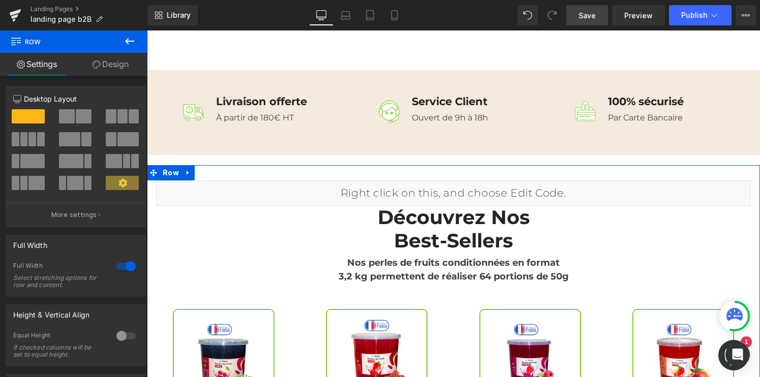
click at [110, 63] on link "Design" at bounding box center [111, 64] width 74 height 23
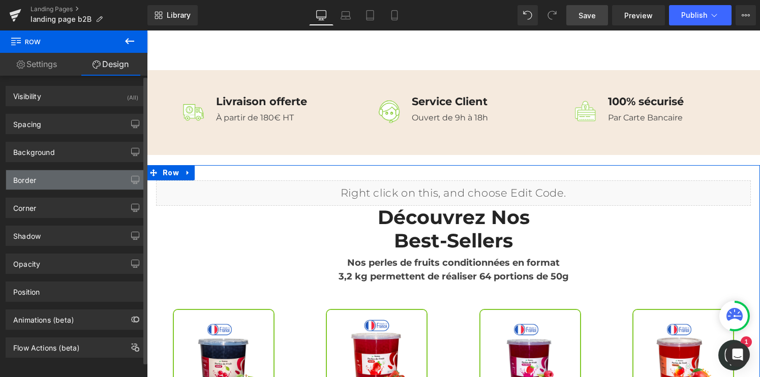
click at [57, 179] on div "Border" at bounding box center [75, 179] width 139 height 19
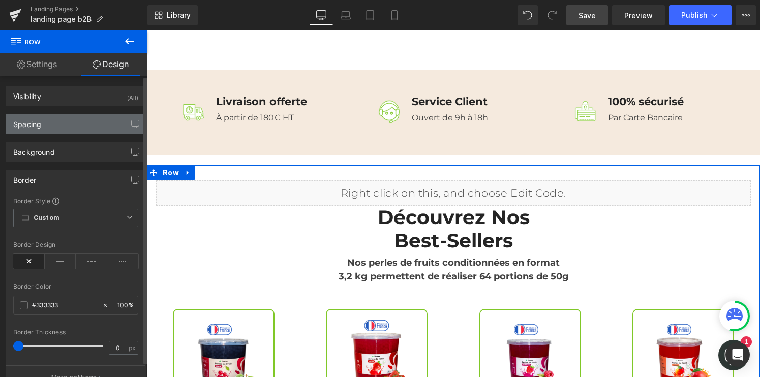
click at [54, 132] on div "Spacing" at bounding box center [75, 123] width 139 height 19
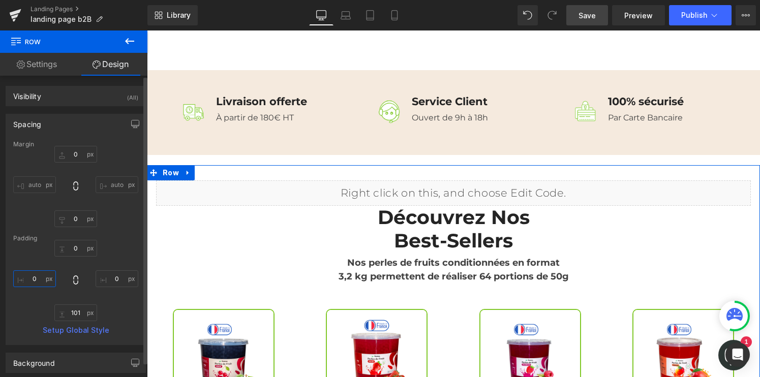
click at [29, 273] on input "0" at bounding box center [34, 278] width 43 height 17
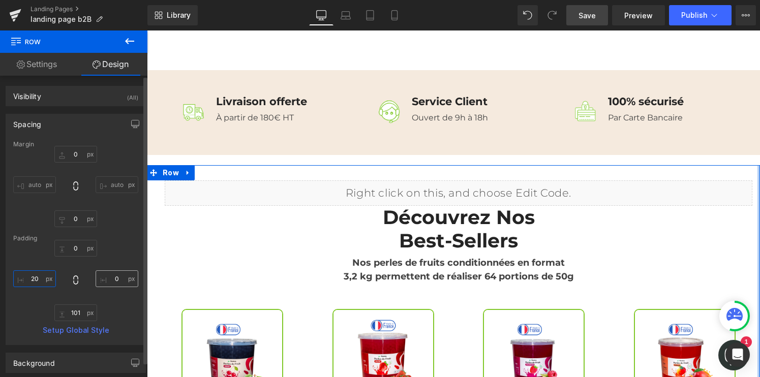
type input "20"
click at [105, 276] on input "0" at bounding box center [117, 278] width 43 height 17
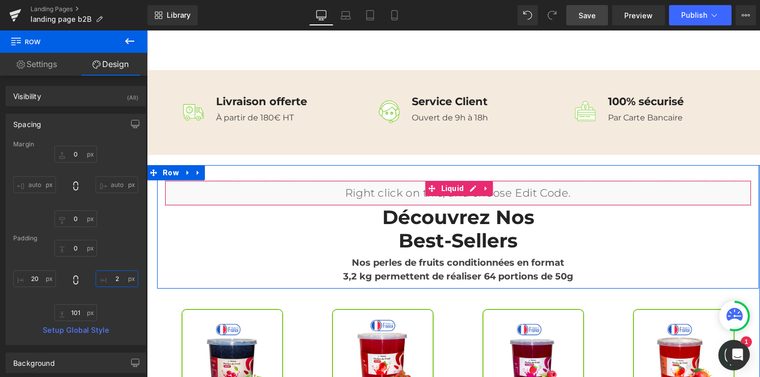
type input "20"
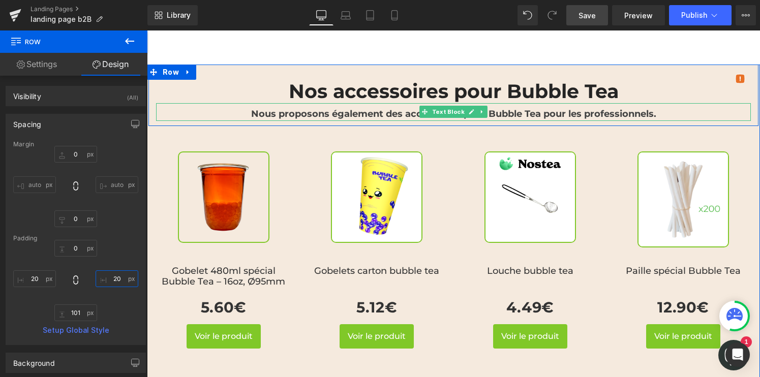
scroll to position [990, 0]
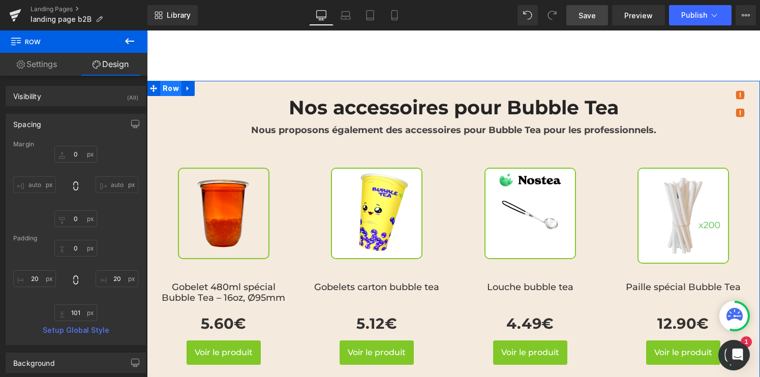
click at [167, 81] on span "Row" at bounding box center [170, 88] width 21 height 15
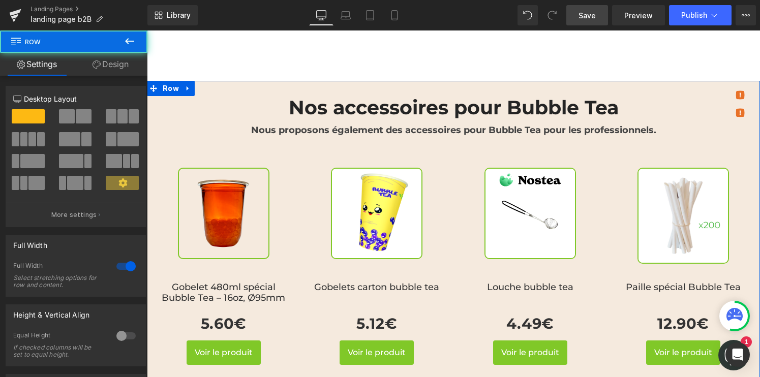
click at [109, 70] on link "Design" at bounding box center [111, 64] width 74 height 23
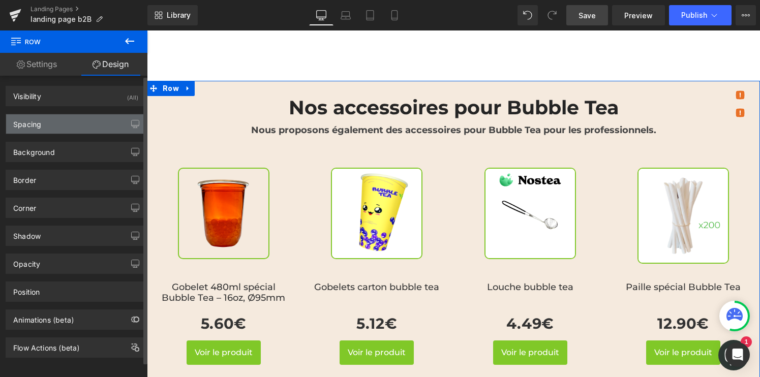
click at [41, 131] on div "Spacing" at bounding box center [75, 123] width 139 height 19
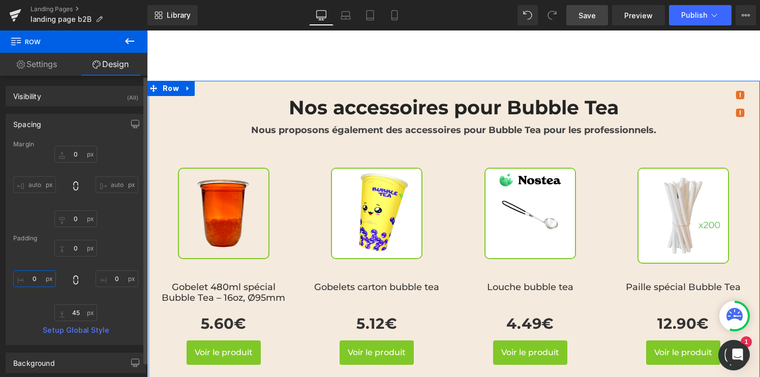
click at [29, 277] on input "0" at bounding box center [34, 278] width 43 height 17
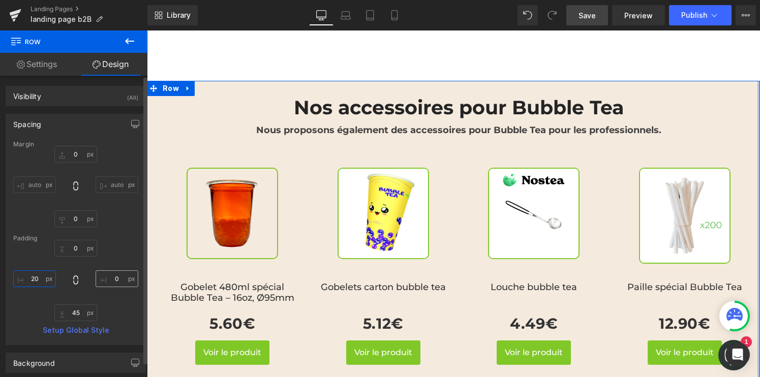
type input "20"
click at [110, 273] on input "0" at bounding box center [117, 278] width 43 height 17
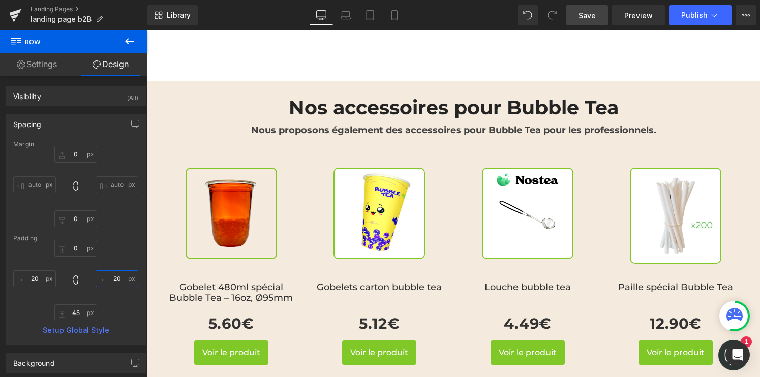
type input "20"
click at [589, 12] on span "Save" at bounding box center [586, 15] width 17 height 11
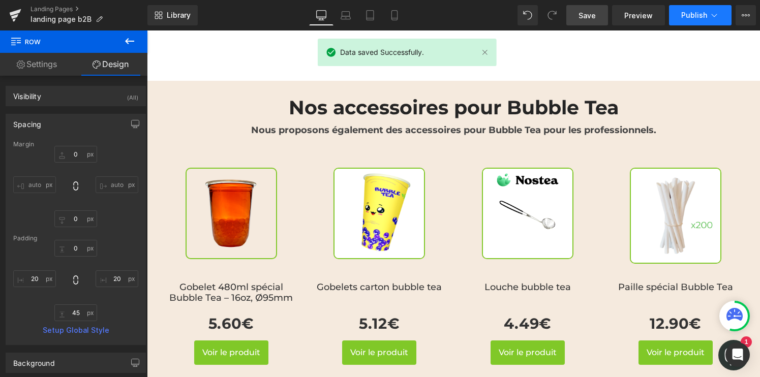
click at [685, 20] on button "Publish" at bounding box center [700, 15] width 63 height 20
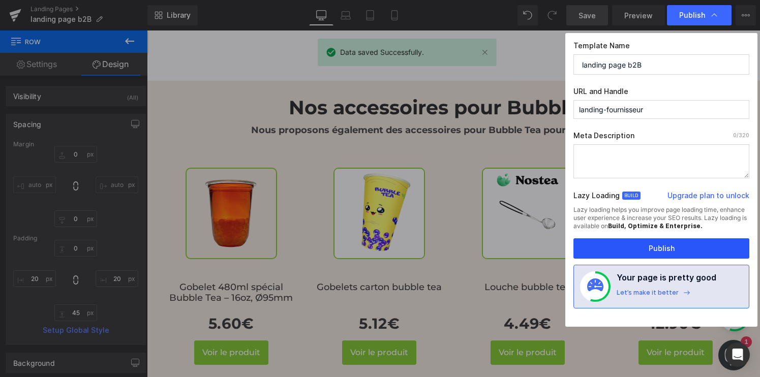
drag, startPoint x: 592, startPoint y: 245, endPoint x: 444, endPoint y: 214, distance: 151.2
click at [592, 245] on button "Publish" at bounding box center [661, 248] width 176 height 20
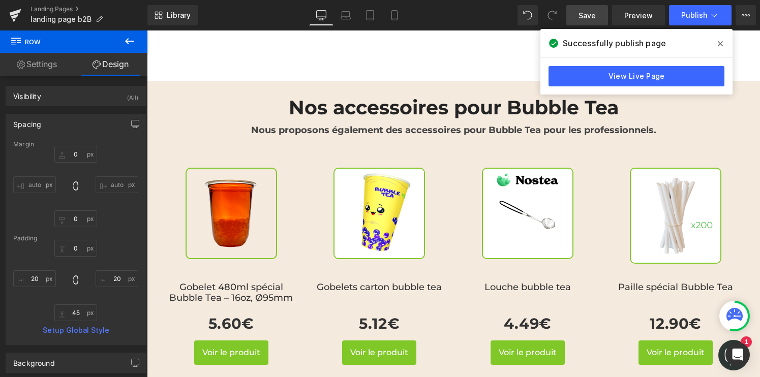
click at [719, 41] on icon at bounding box center [720, 44] width 5 height 8
